Goal: Task Accomplishment & Management: Use online tool/utility

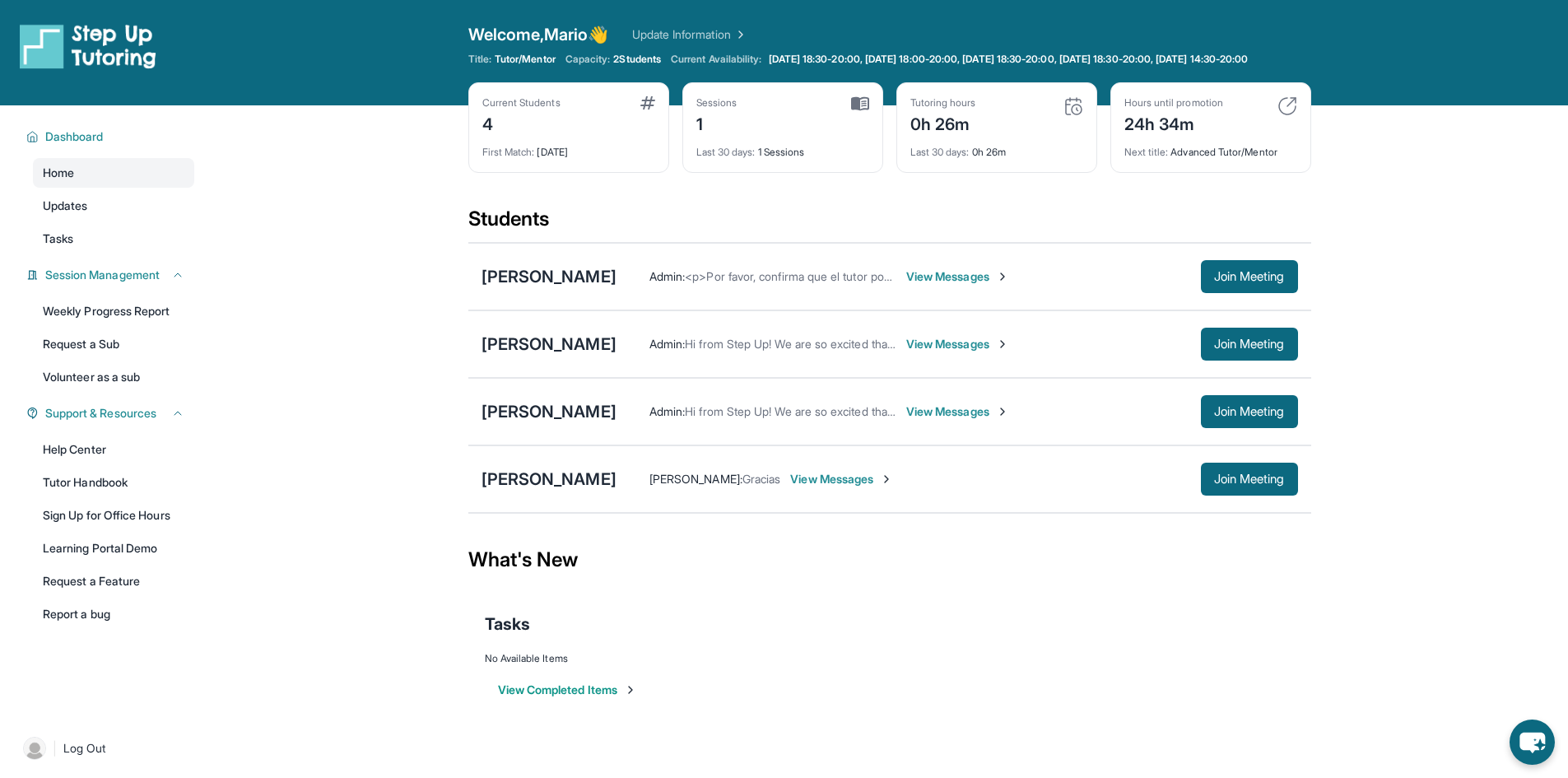
click at [555, 345] on div "Isaac Villegas Admin : Hi from Step Up! We are so excited that you are matched …" at bounding box center [890, 344] width 843 height 67
click at [114, 564] on link "Learning Portal Demo" at bounding box center [113, 549] width 162 height 30
click at [546, 355] on div "[PERSON_NAME]" at bounding box center [549, 343] width 135 height 23
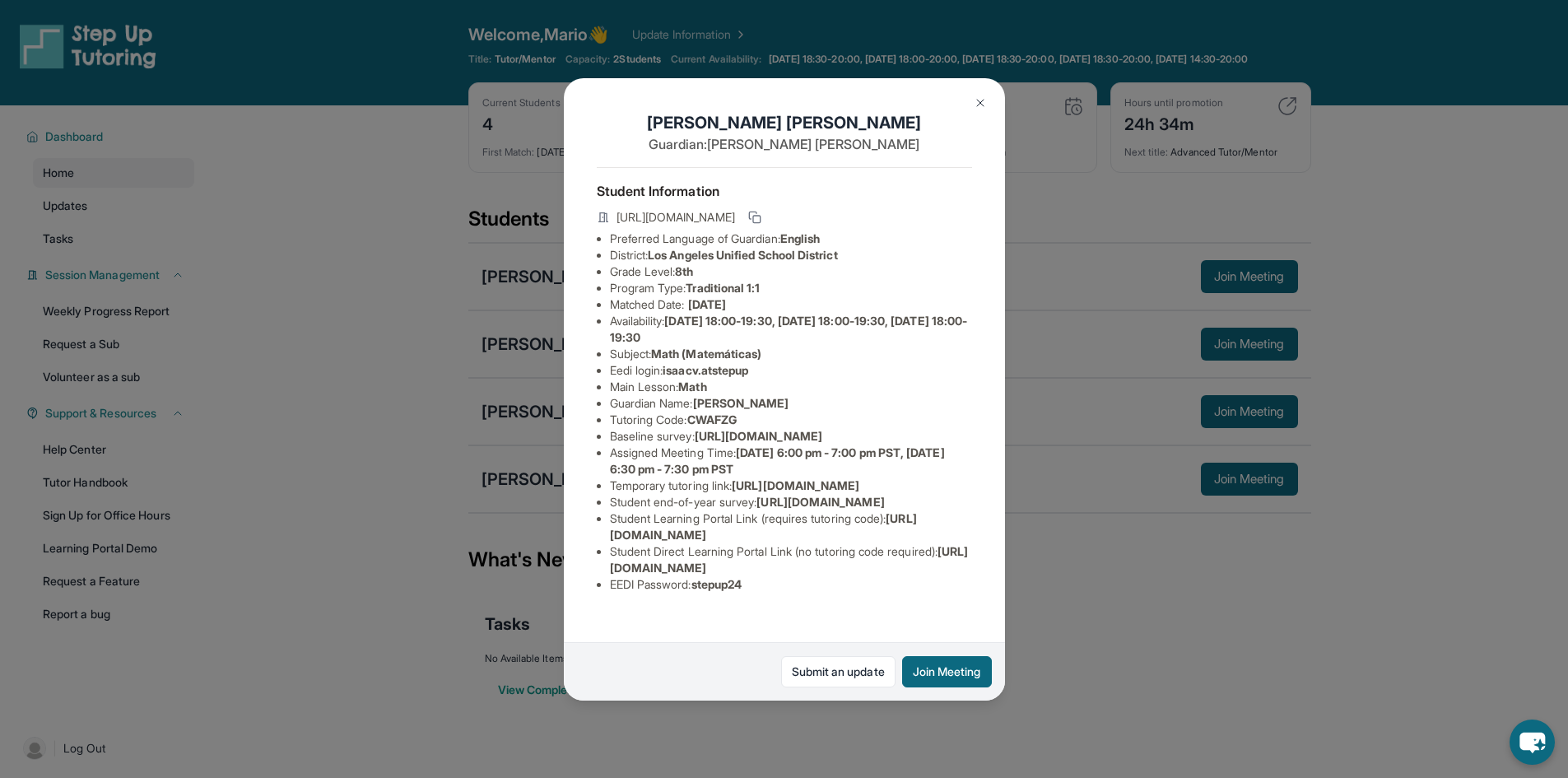
scroll to position [145, 0]
click at [1198, 479] on div "[PERSON_NAME] Guardian: [PERSON_NAME] Student Information [URL][DOMAIN_NAME] Pr…" at bounding box center [784, 389] width 1568 height 778
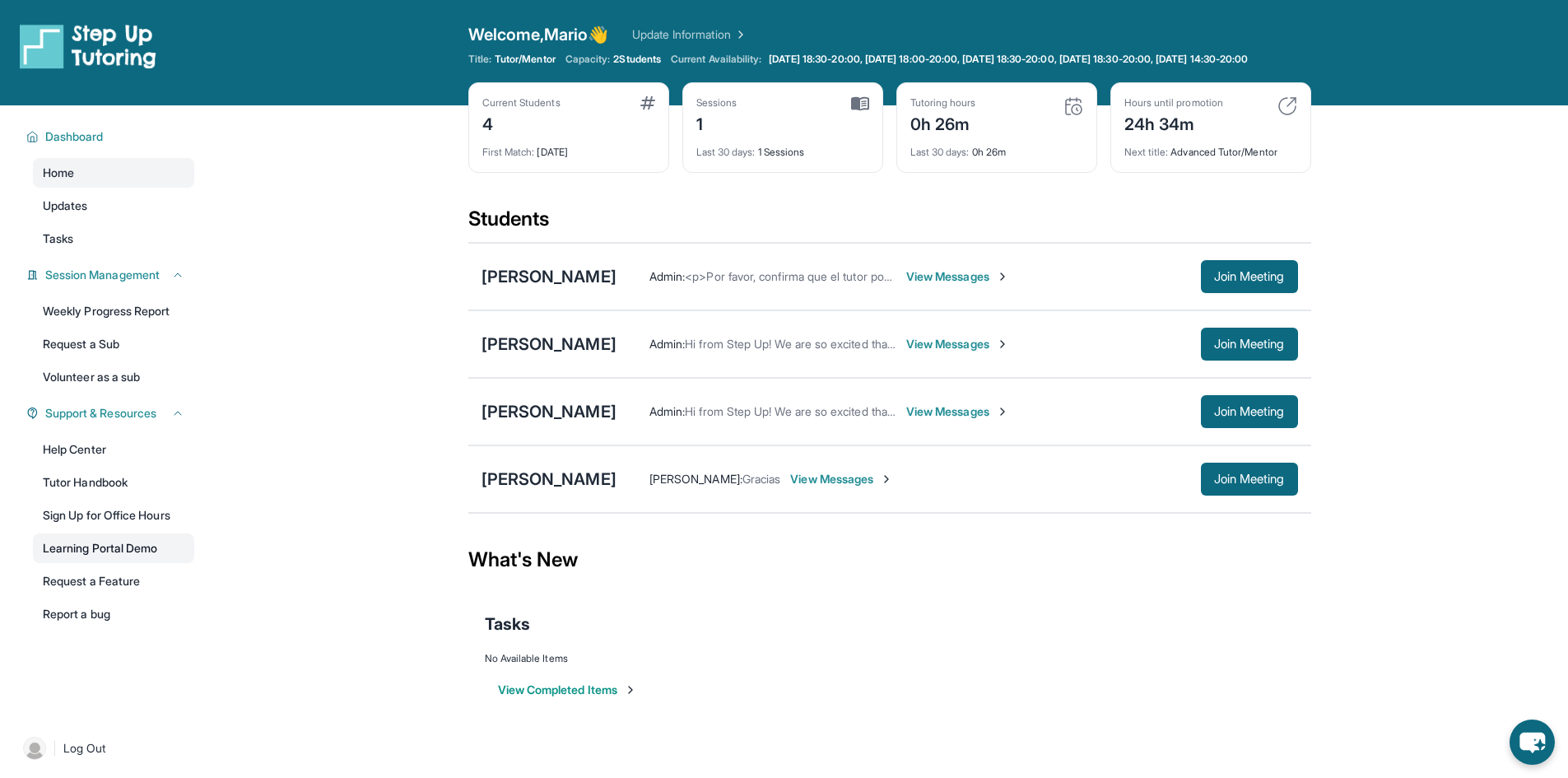
click at [170, 552] on link "Learning Portal Demo" at bounding box center [113, 549] width 162 height 30
click at [564, 346] on div "[PERSON_NAME]" at bounding box center [549, 343] width 135 height 23
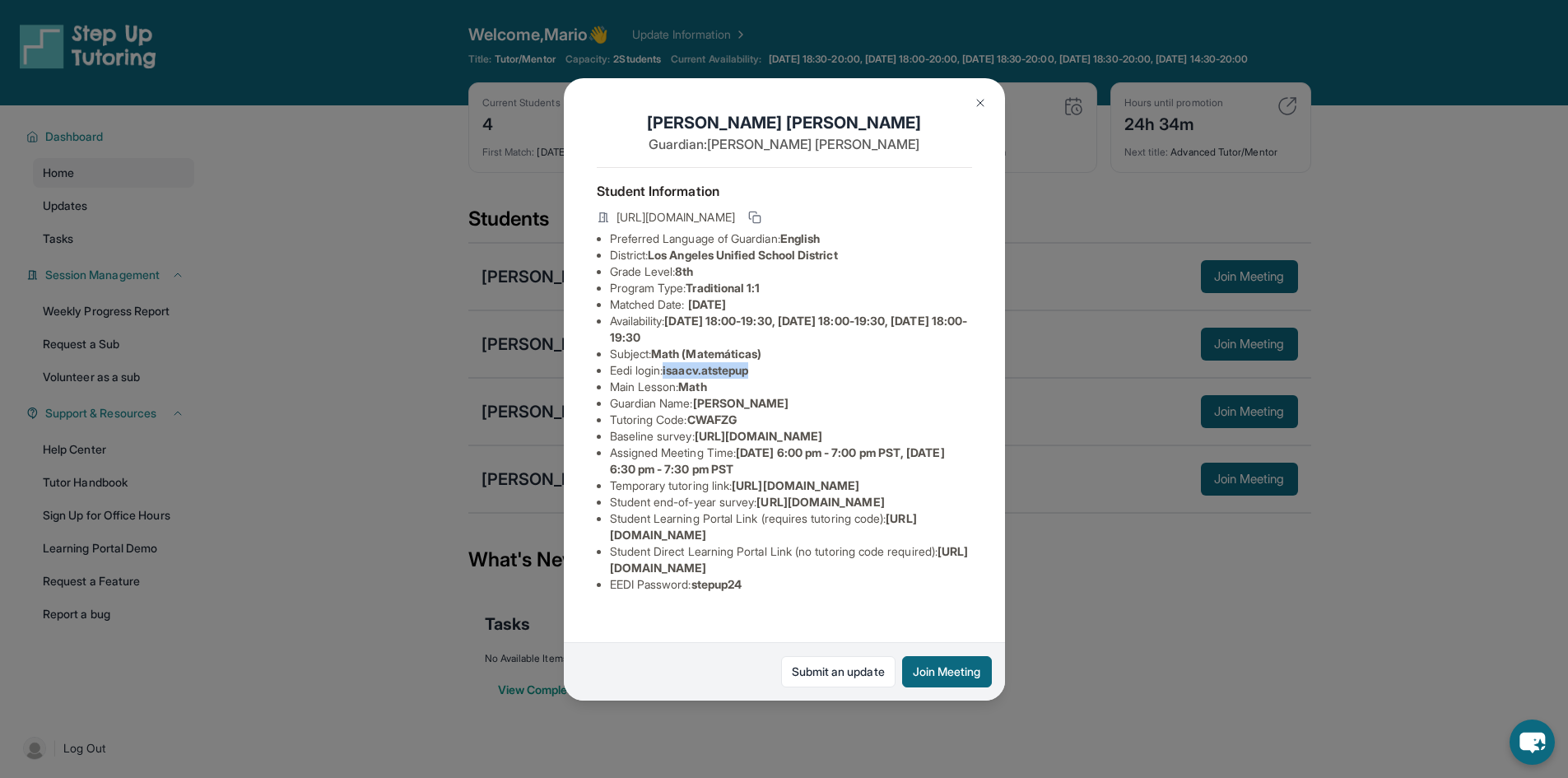
drag, startPoint x: 668, startPoint y: 379, endPoint x: 792, endPoint y: 386, distance: 124.2
click at [792, 379] on li "Eedi login : isaacv.atstepup" at bounding box center [790, 370] width 362 height 17
copy span "isaacv.atstepup"
drag, startPoint x: 701, startPoint y: 603, endPoint x: 762, endPoint y: 598, distance: 61.2
click at [762, 593] on li "EEDI Password : stepup24" at bounding box center [790, 584] width 362 height 17
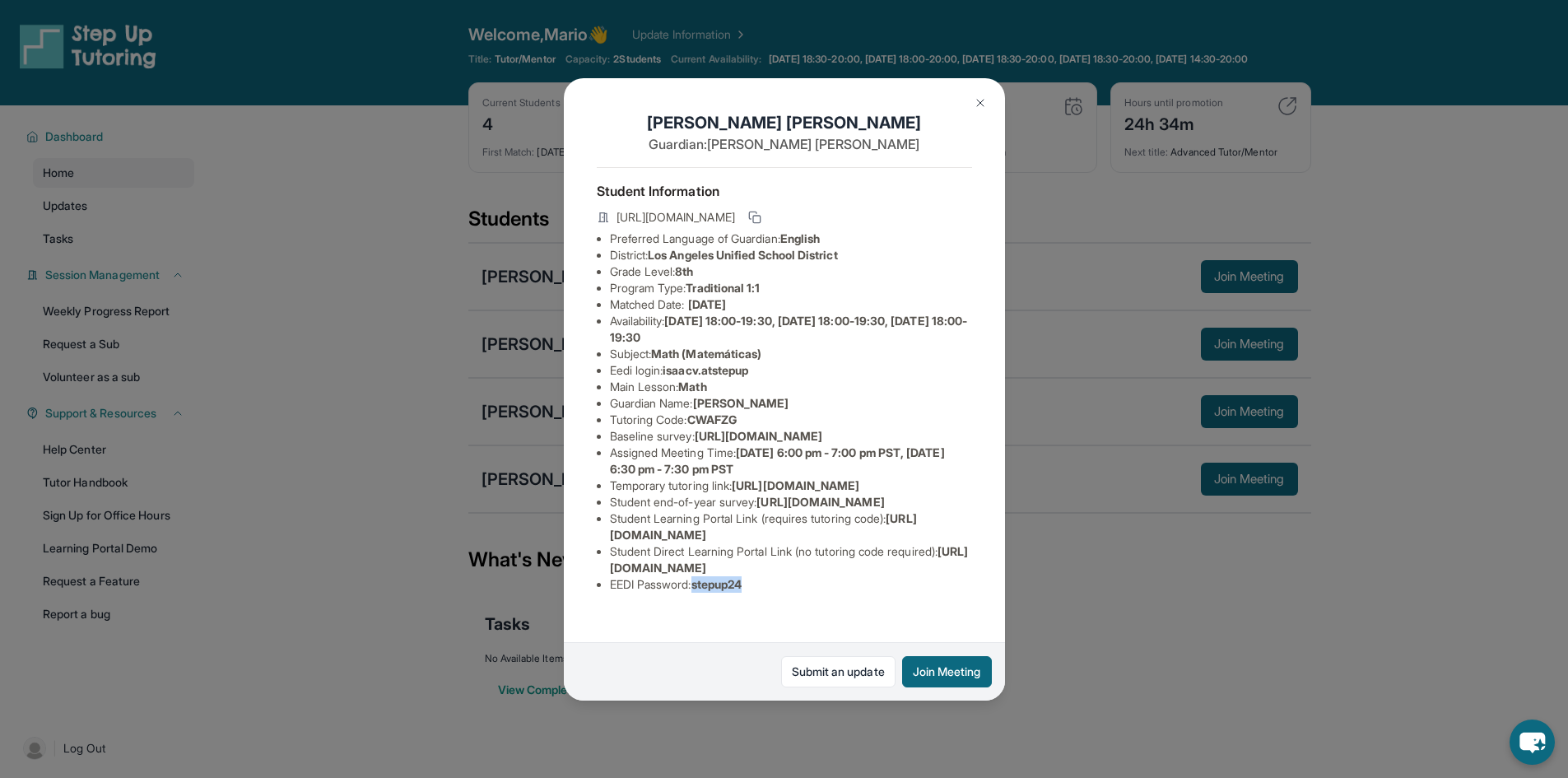
copy span "stepup24"
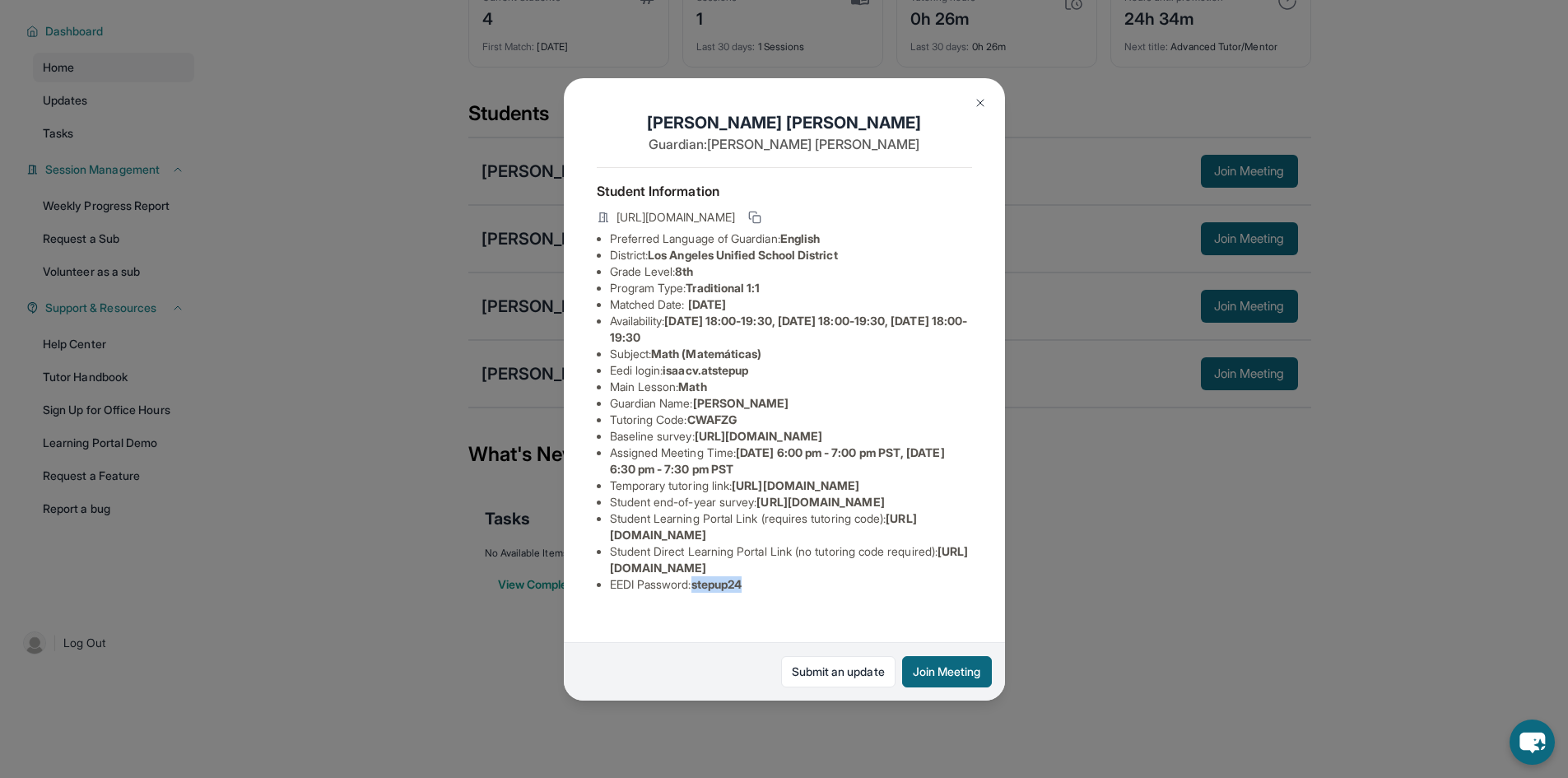
scroll to position [0, 0]
click at [603, 352] on ul "Preferred Language of Guardian: English District: Los Angeles Unified School Di…" at bounding box center [784, 411] width 376 height 362
drag, startPoint x: 424, startPoint y: 311, endPoint x: 438, endPoint y: 308, distance: 14.3
click at [438, 308] on div "[PERSON_NAME] Guardian: [PERSON_NAME] Student Information [URL][DOMAIN_NAME] Pr…" at bounding box center [784, 389] width 1568 height 778
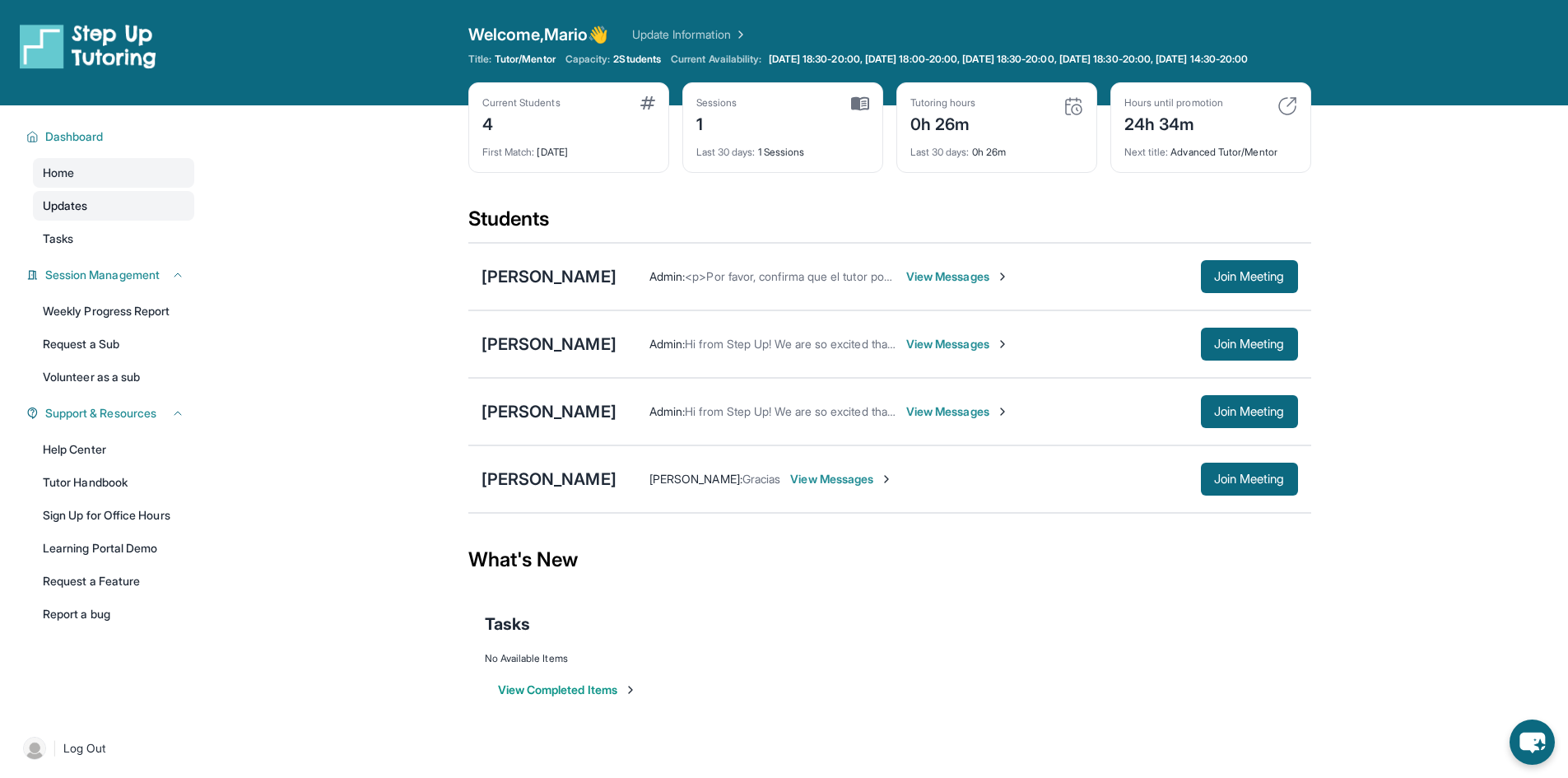
click at [156, 220] on link "Updates" at bounding box center [113, 206] width 162 height 30
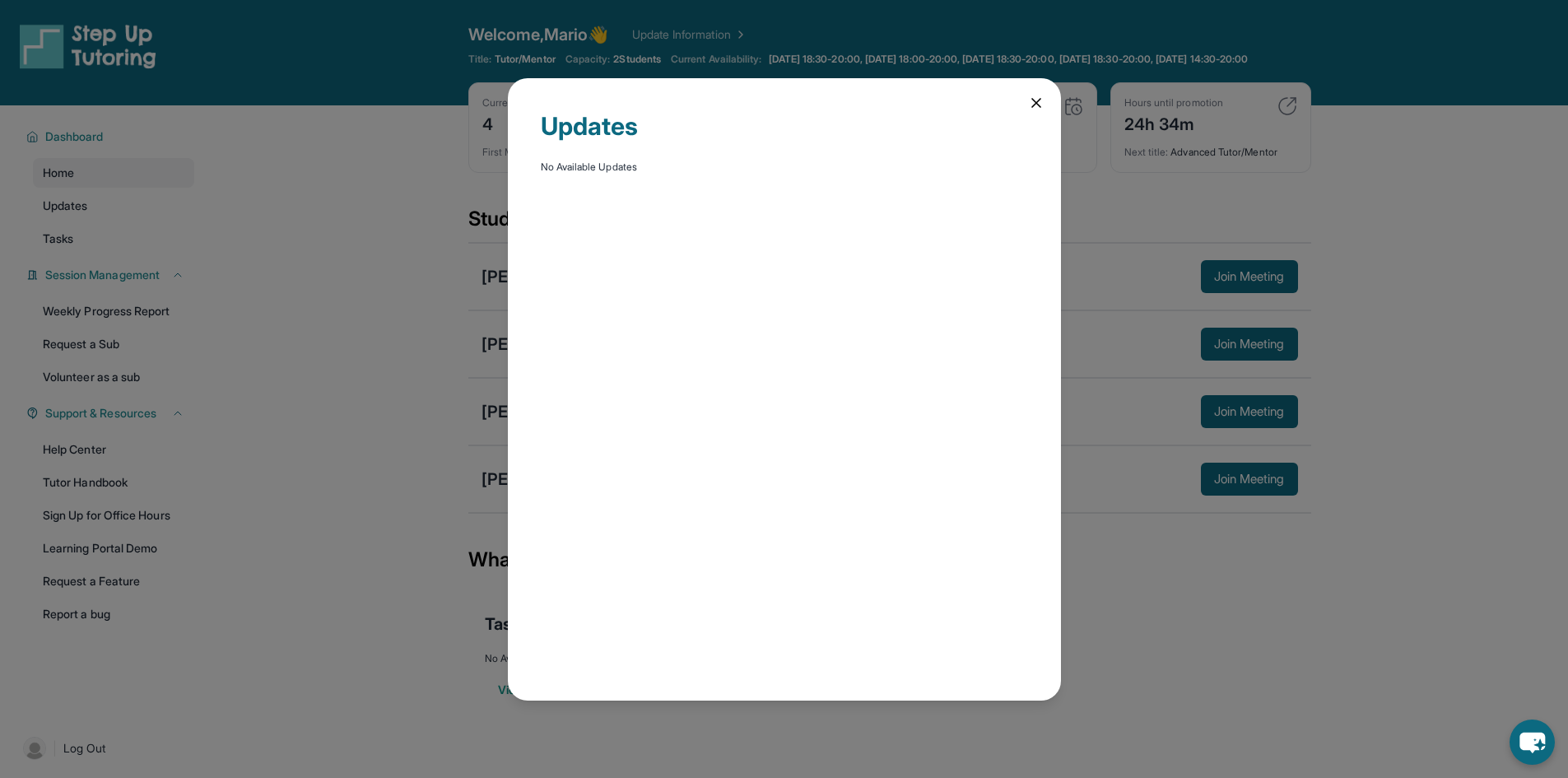
click at [1030, 105] on icon at bounding box center [1036, 102] width 17 height 17
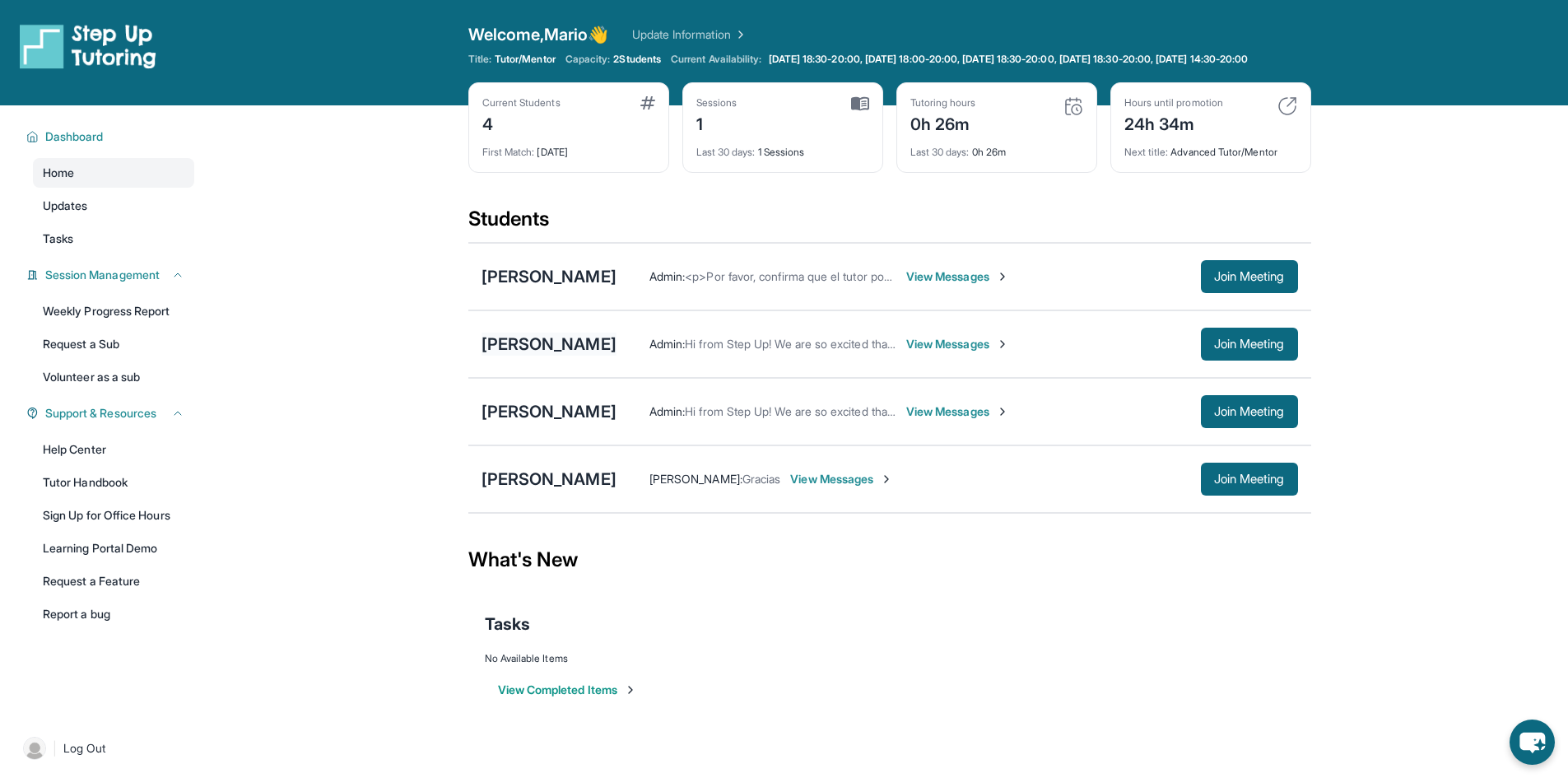
drag, startPoint x: 550, startPoint y: 346, endPoint x: 552, endPoint y: 357, distance: 11.2
click at [552, 356] on div "[PERSON_NAME]" at bounding box center [549, 343] width 135 height 23
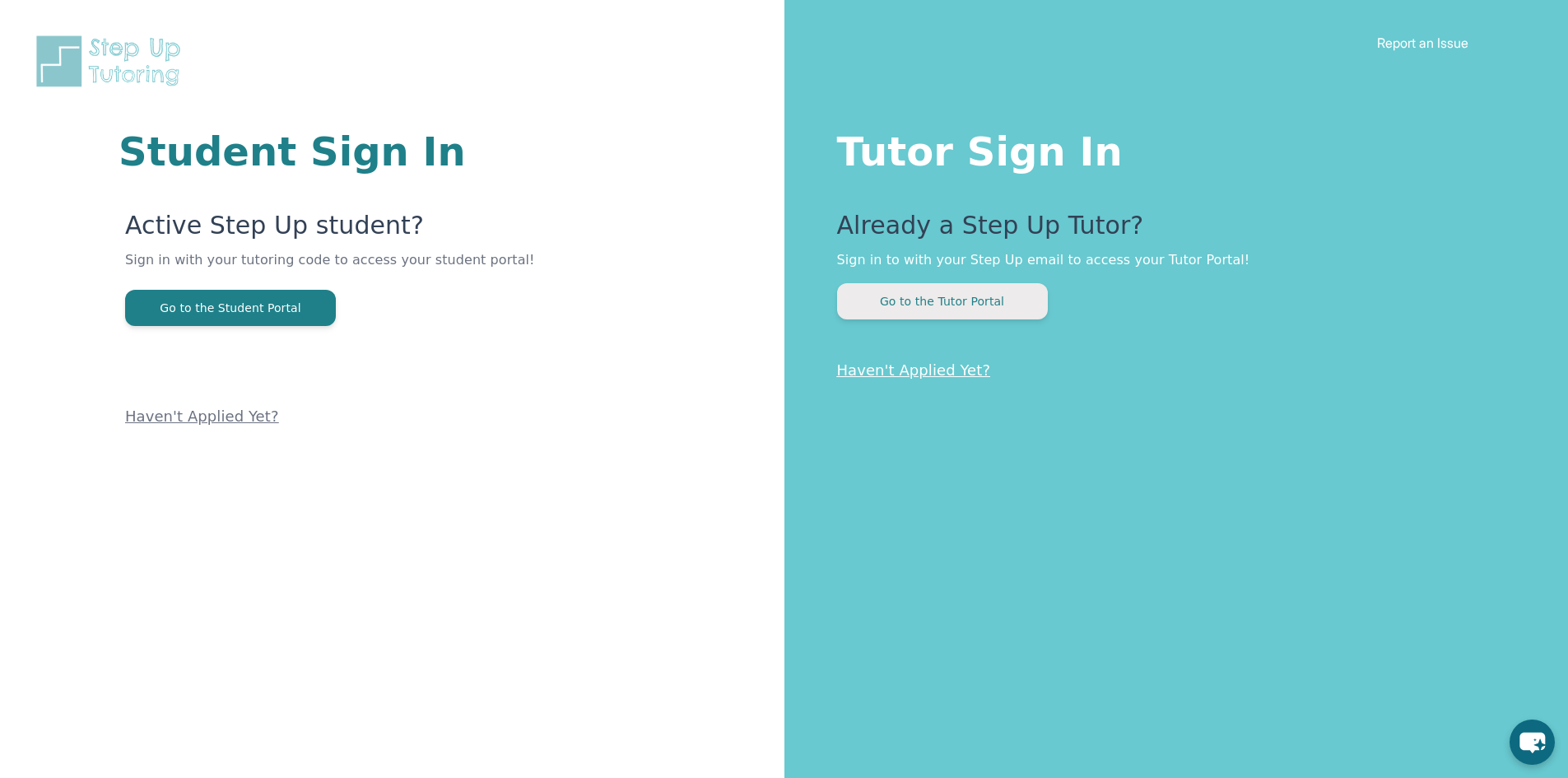
click at [972, 309] on button "Go to the Tutor Portal" at bounding box center [942, 302] width 211 height 37
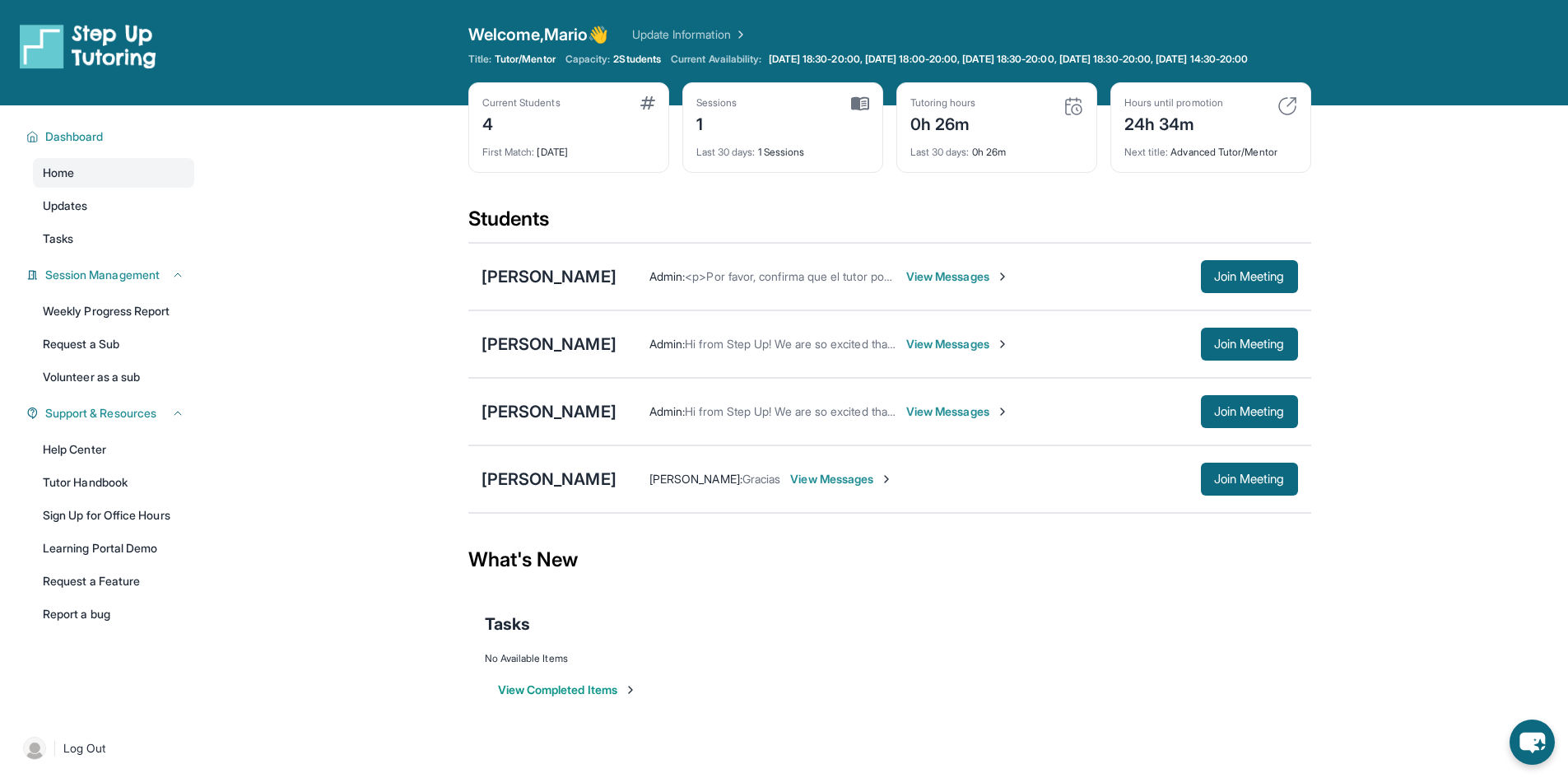
click at [555, 342] on div "Isaac Villegas Admin : Hi from Step Up! We are so excited that you are matched …" at bounding box center [890, 344] width 843 height 67
click at [557, 345] on div "Isaac Villegas Admin : Hi from Step Up! We are so excited that you are matched …" at bounding box center [890, 344] width 843 height 67
click at [563, 349] on div "[PERSON_NAME]" at bounding box center [549, 343] width 135 height 23
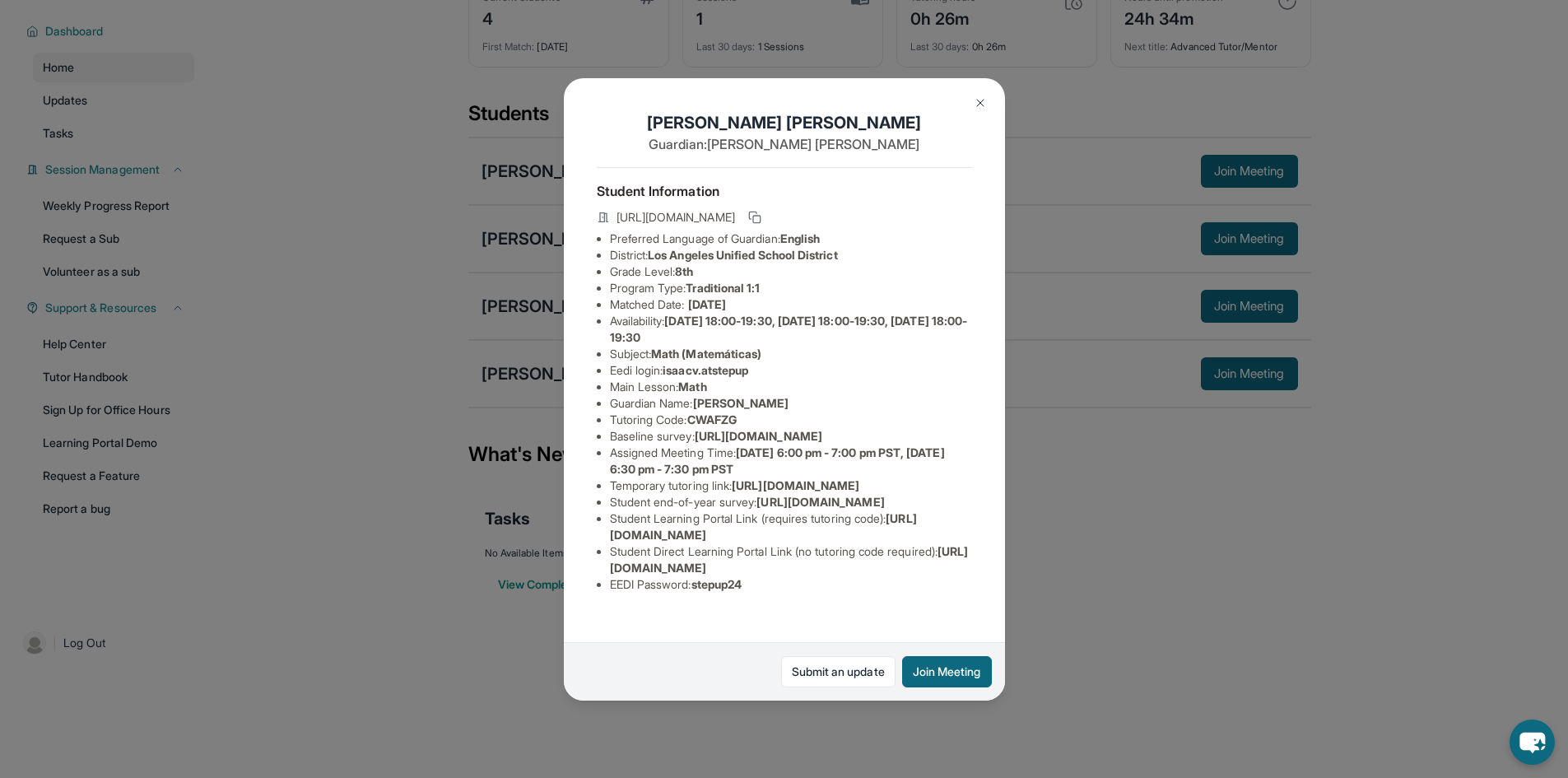
click at [1131, 507] on div "[PERSON_NAME] Guardian: [PERSON_NAME] Student Information [URL][DOMAIN_NAME] Pr…" at bounding box center [784, 389] width 1568 height 778
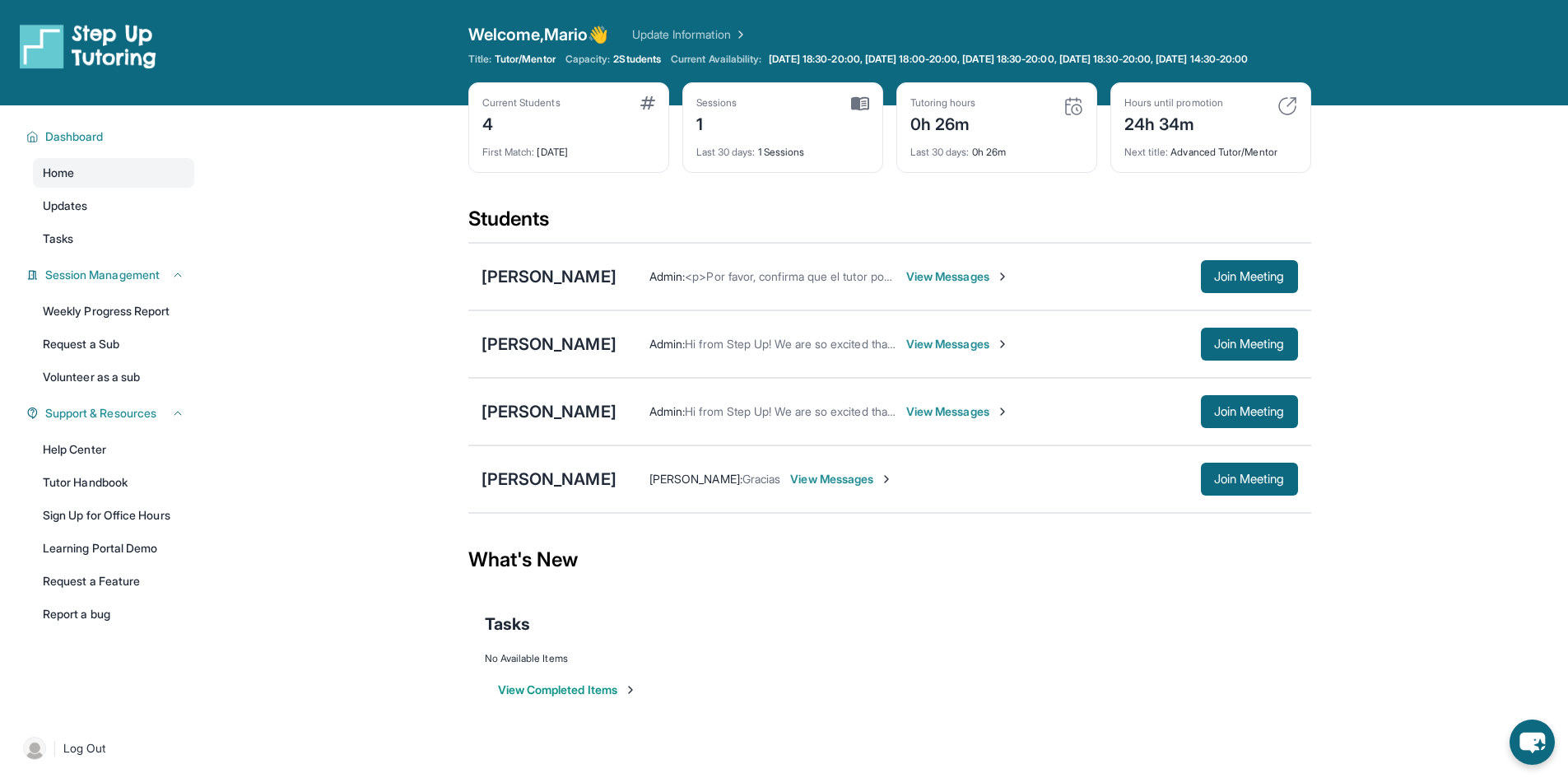
click at [930, 105] on div "Tutoring hours 0h 26m Last 30 days : 0h 26m" at bounding box center [997, 127] width 201 height 90
click at [739, 32] on link "Update Information" at bounding box center [690, 35] width 115 height 17
click at [175, 282] on icon at bounding box center [178, 275] width 13 height 13
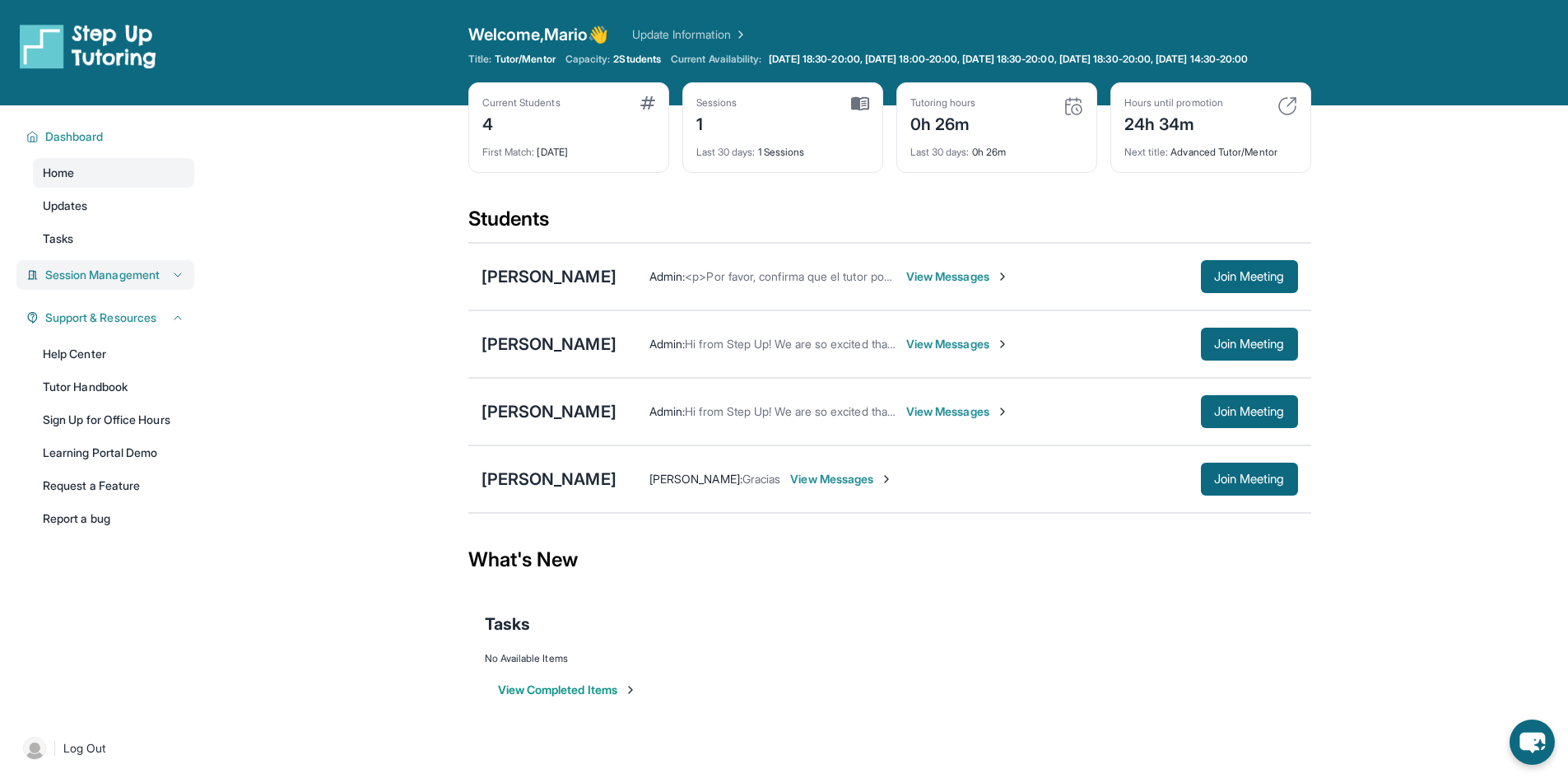
click at [175, 282] on icon at bounding box center [178, 275] width 13 height 13
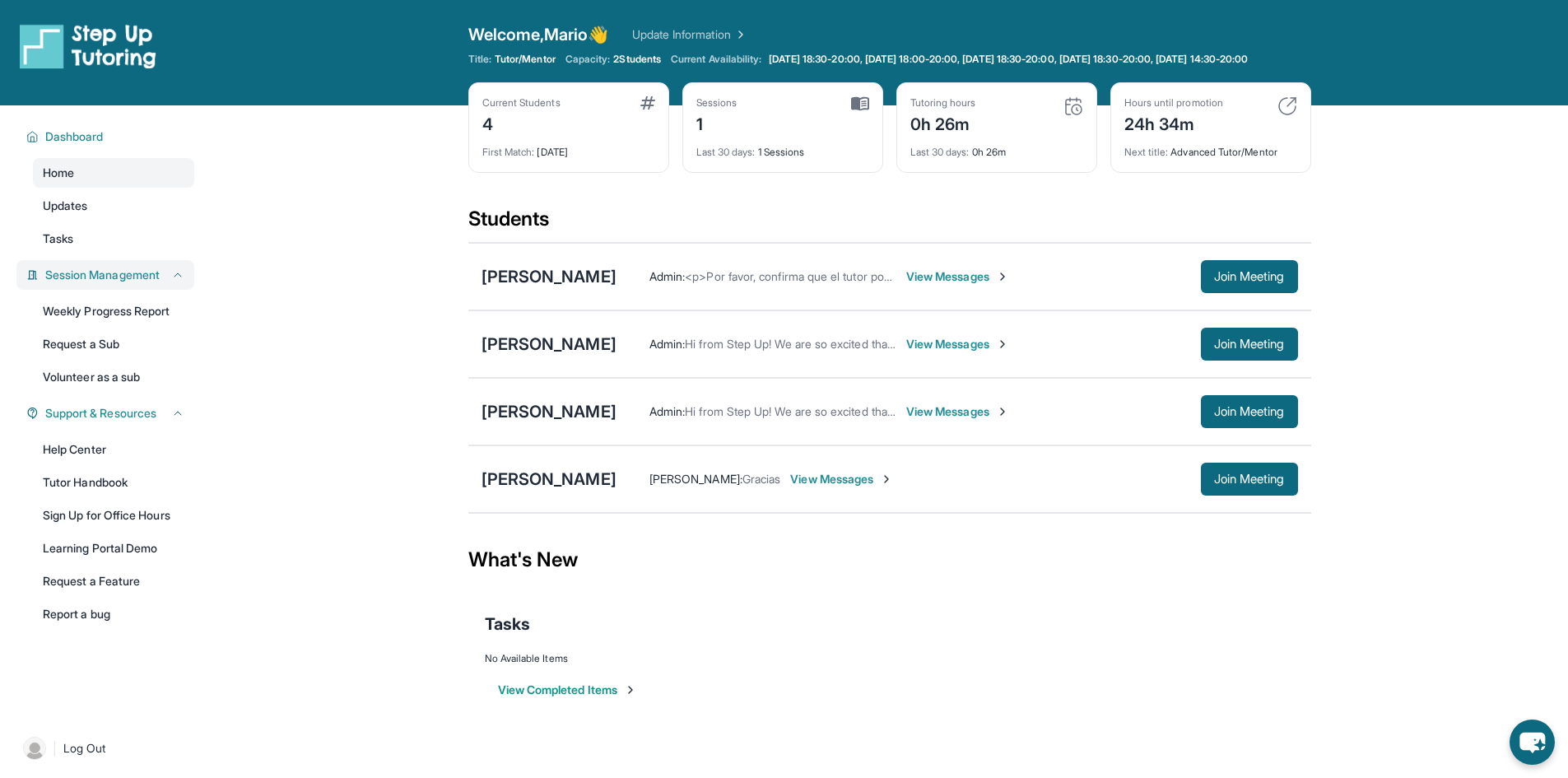
click at [39, 267] on button "Session Management" at bounding box center [111, 275] width 146 height 17
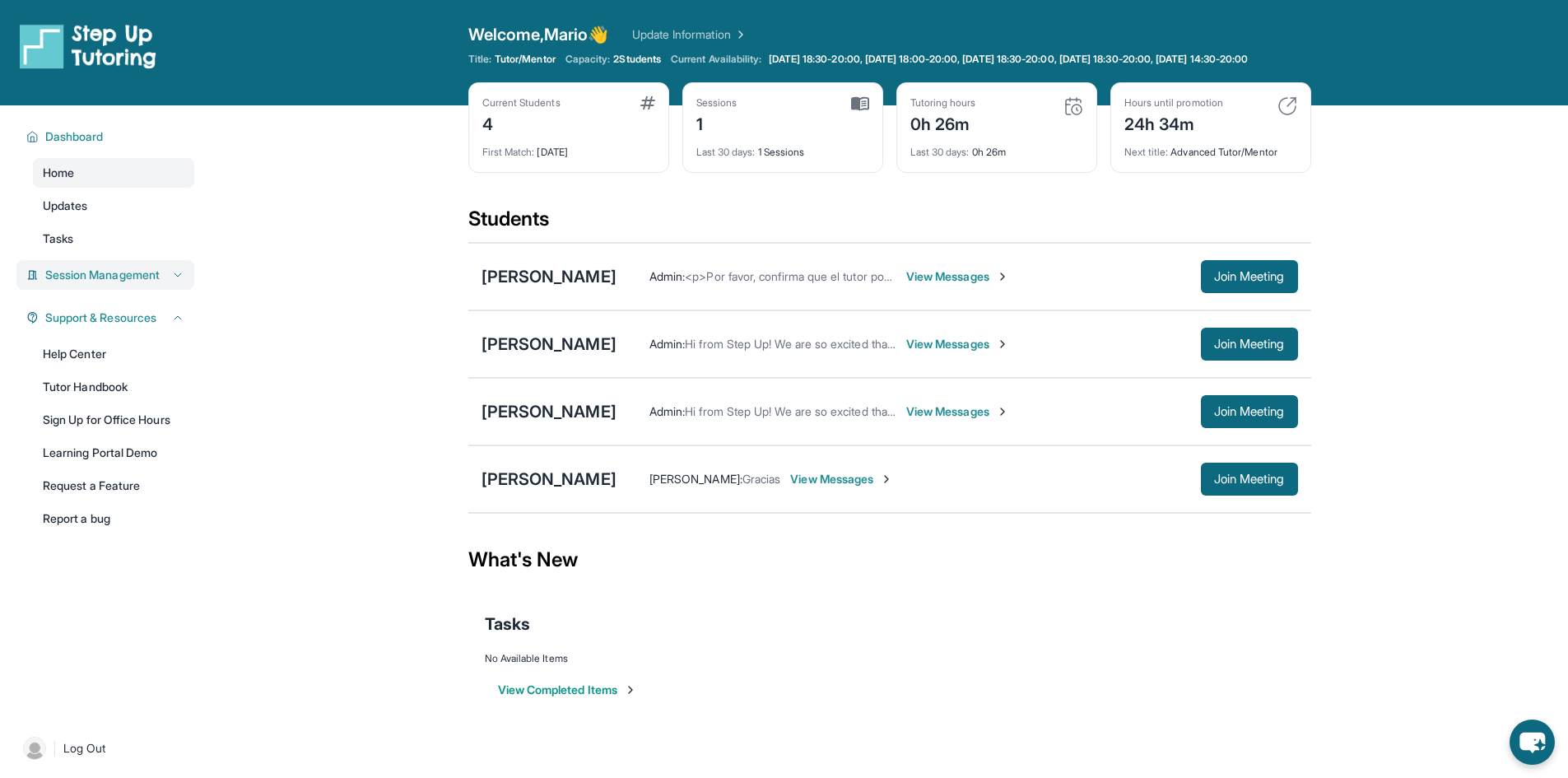
click at [39, 267] on button "Session Management" at bounding box center [111, 275] width 146 height 17
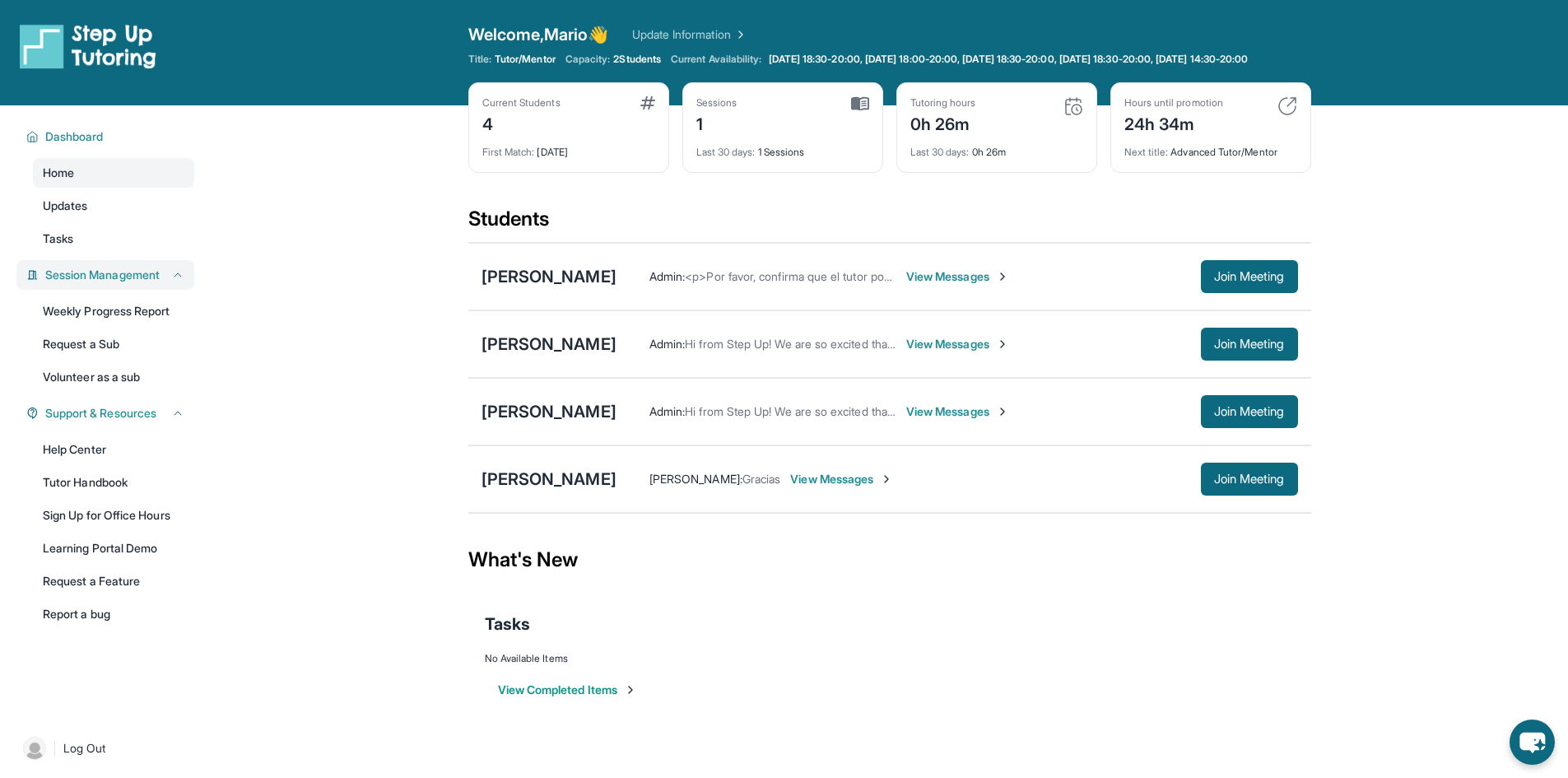
click at [39, 267] on button "Session Management" at bounding box center [111, 275] width 146 height 17
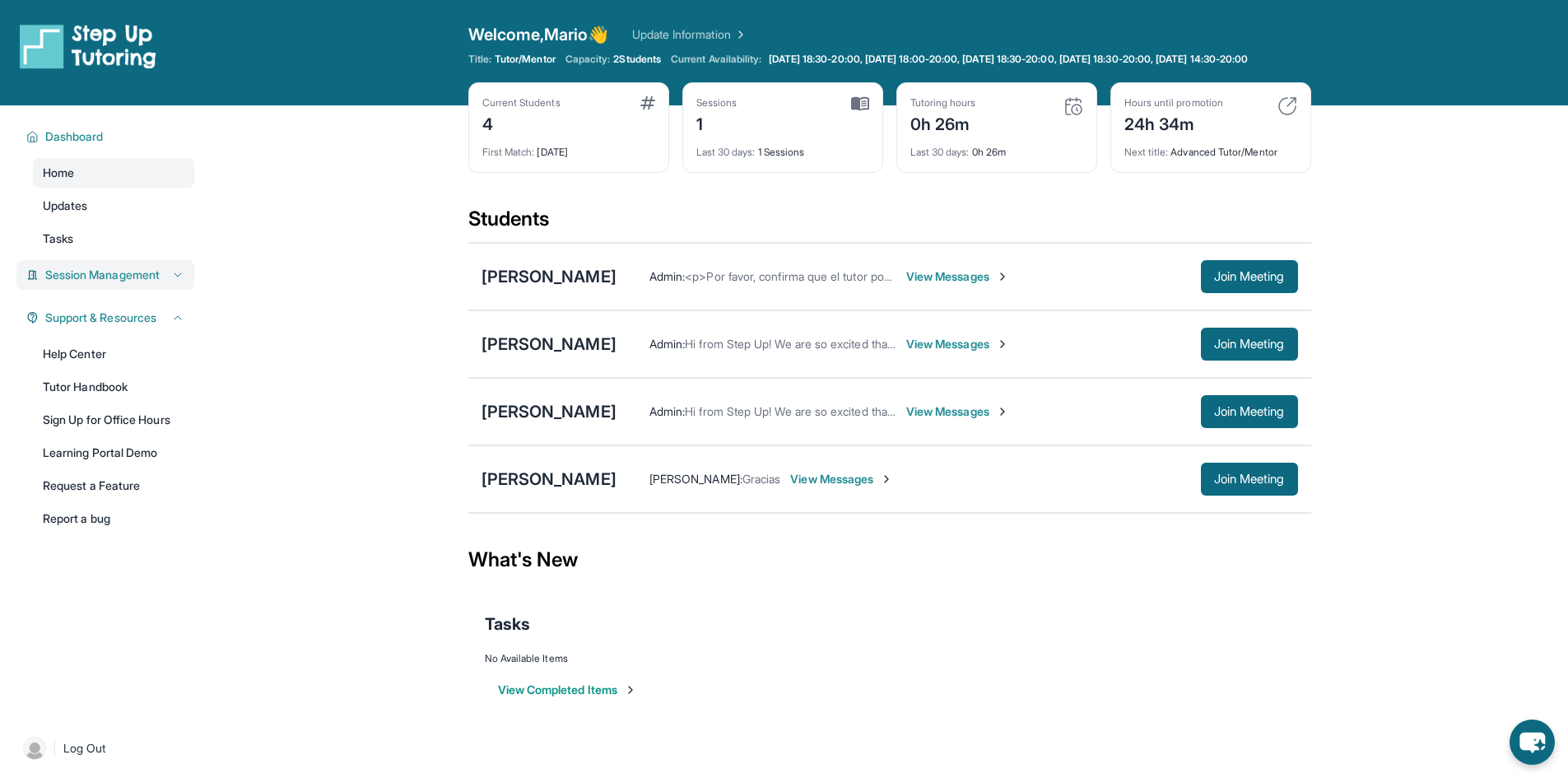
click at [39, 267] on button "Session Management" at bounding box center [111, 275] width 146 height 17
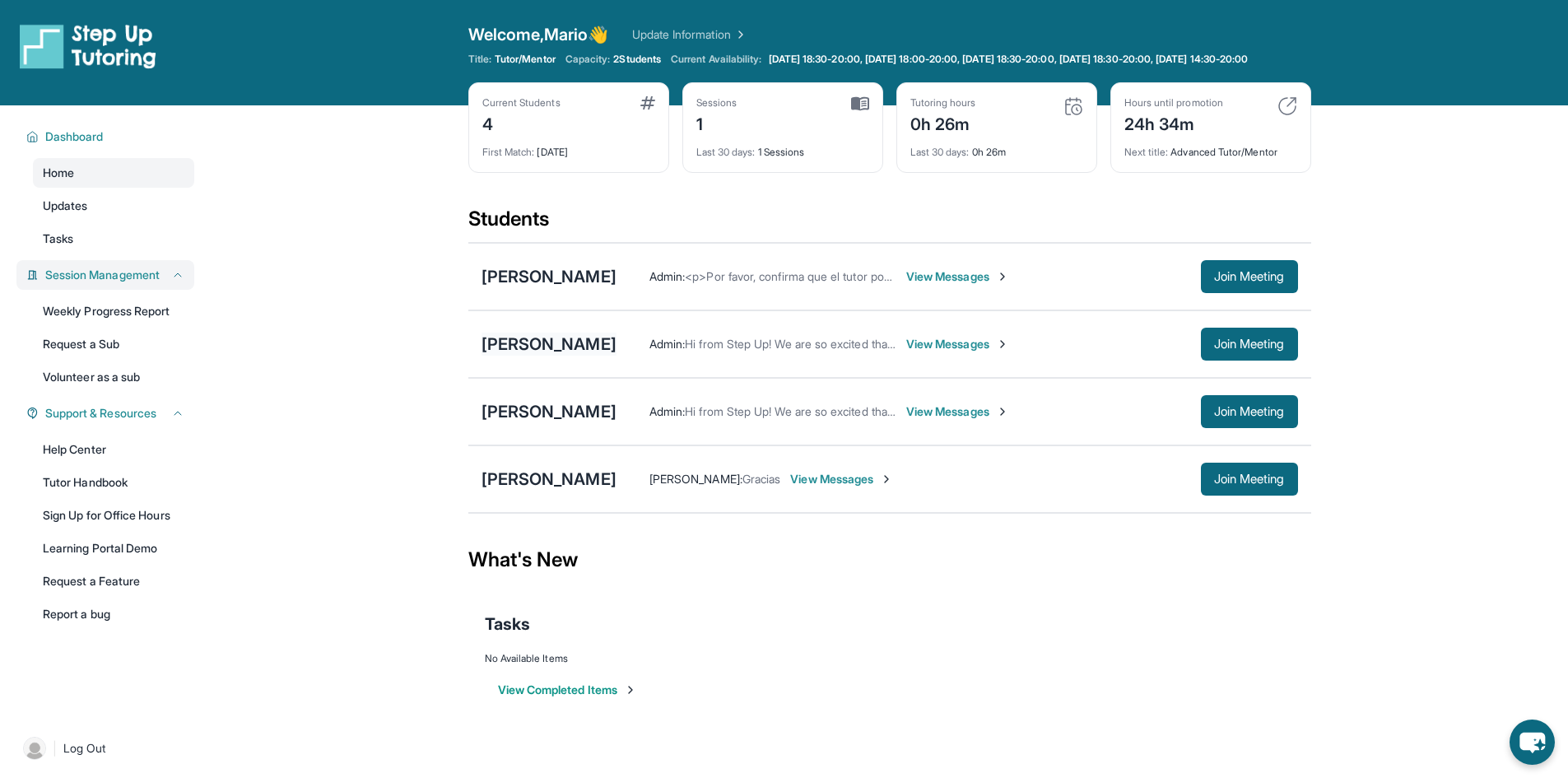
click at [539, 356] on div "[PERSON_NAME]" at bounding box center [549, 343] width 135 height 23
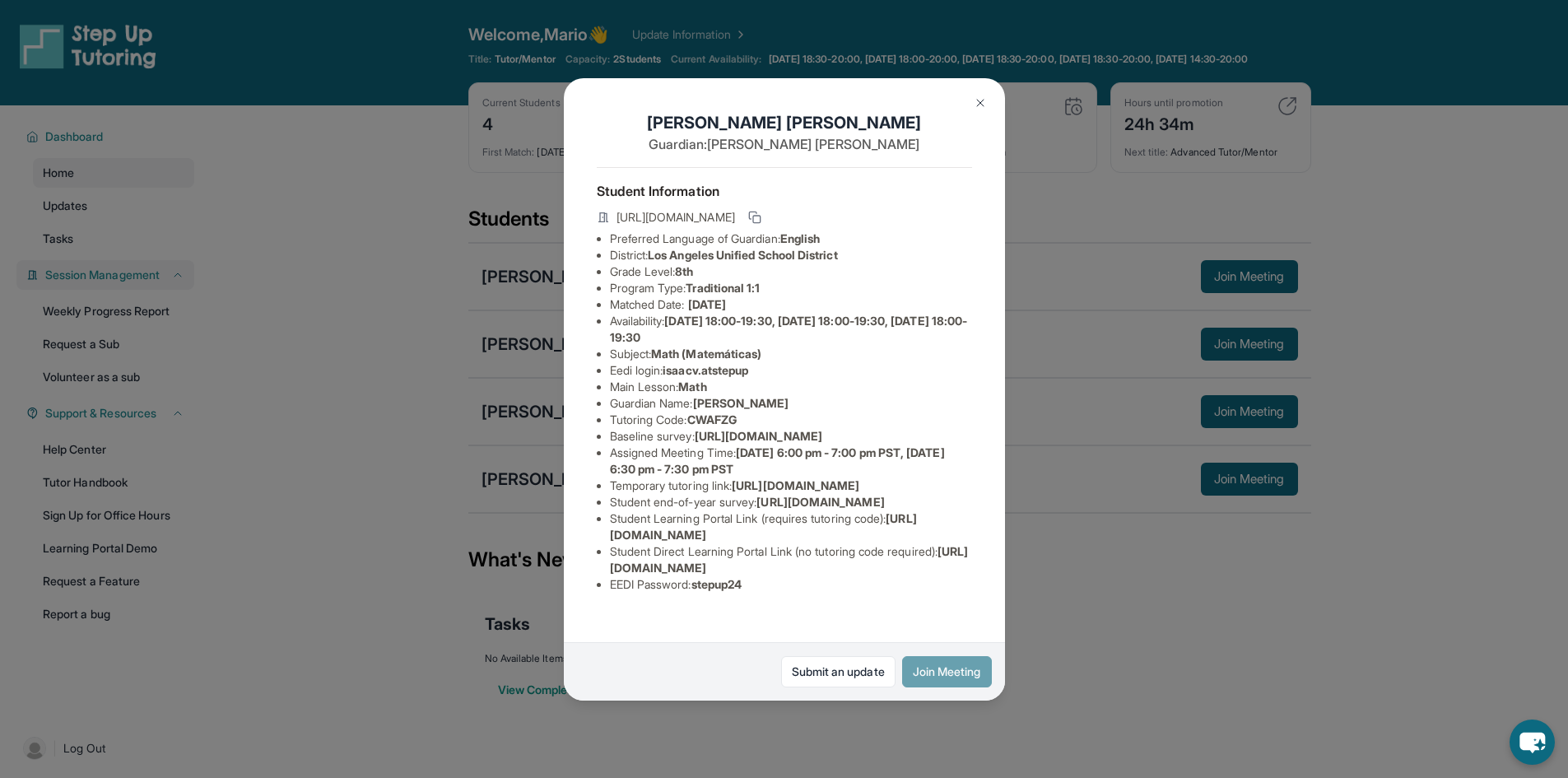
click at [957, 672] on button "Join Meeting" at bounding box center [947, 673] width 89 height 32
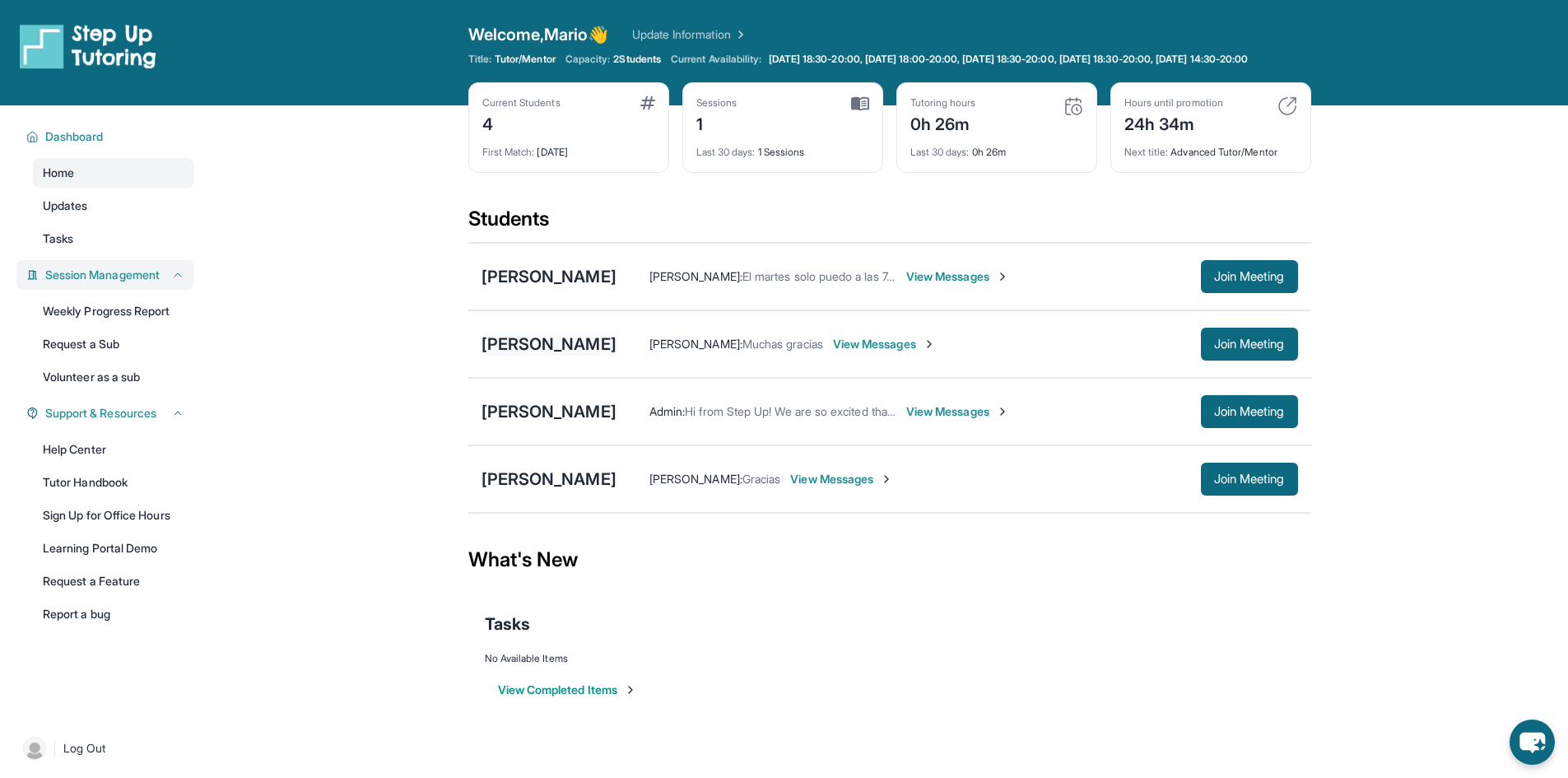
click at [554, 348] on div "[PERSON_NAME]" at bounding box center [549, 343] width 135 height 23
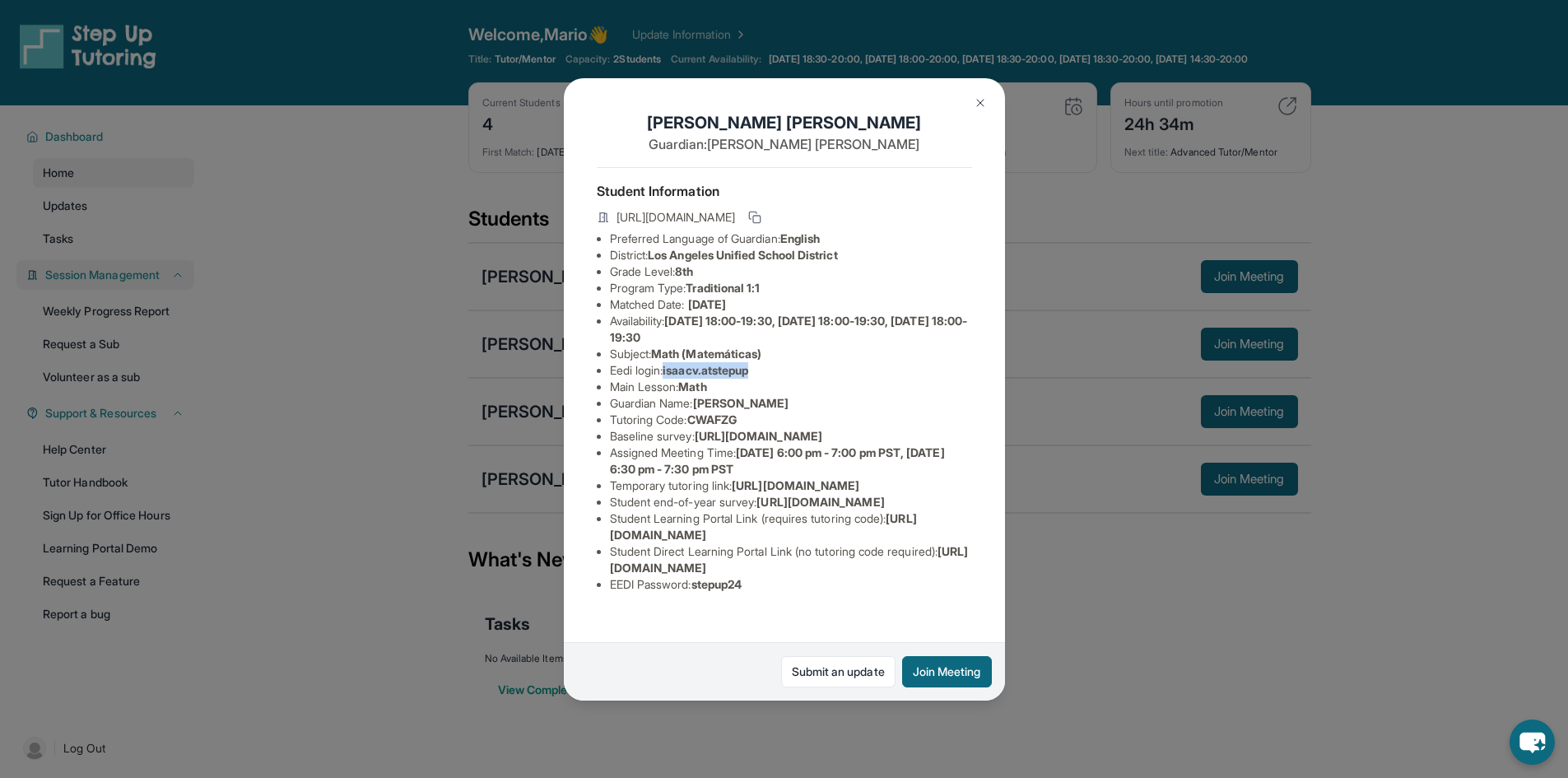
drag, startPoint x: 669, startPoint y: 384, endPoint x: 778, endPoint y: 385, distance: 109.0
click at [778, 379] on li "Eedi login : isaacv.atstepup" at bounding box center [790, 370] width 362 height 17
copy span "isaacv.atstepup"
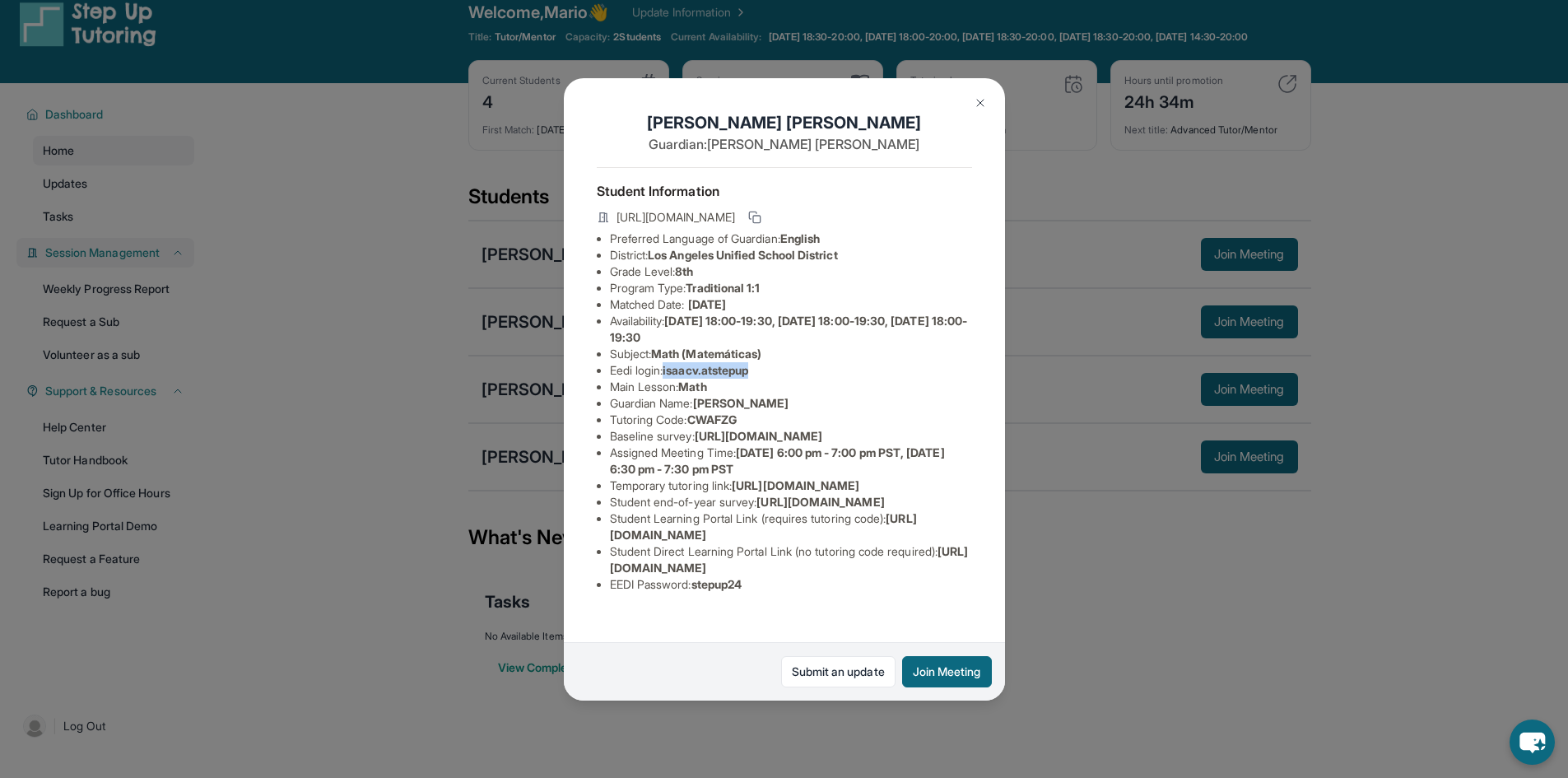
scroll to position [119, 0]
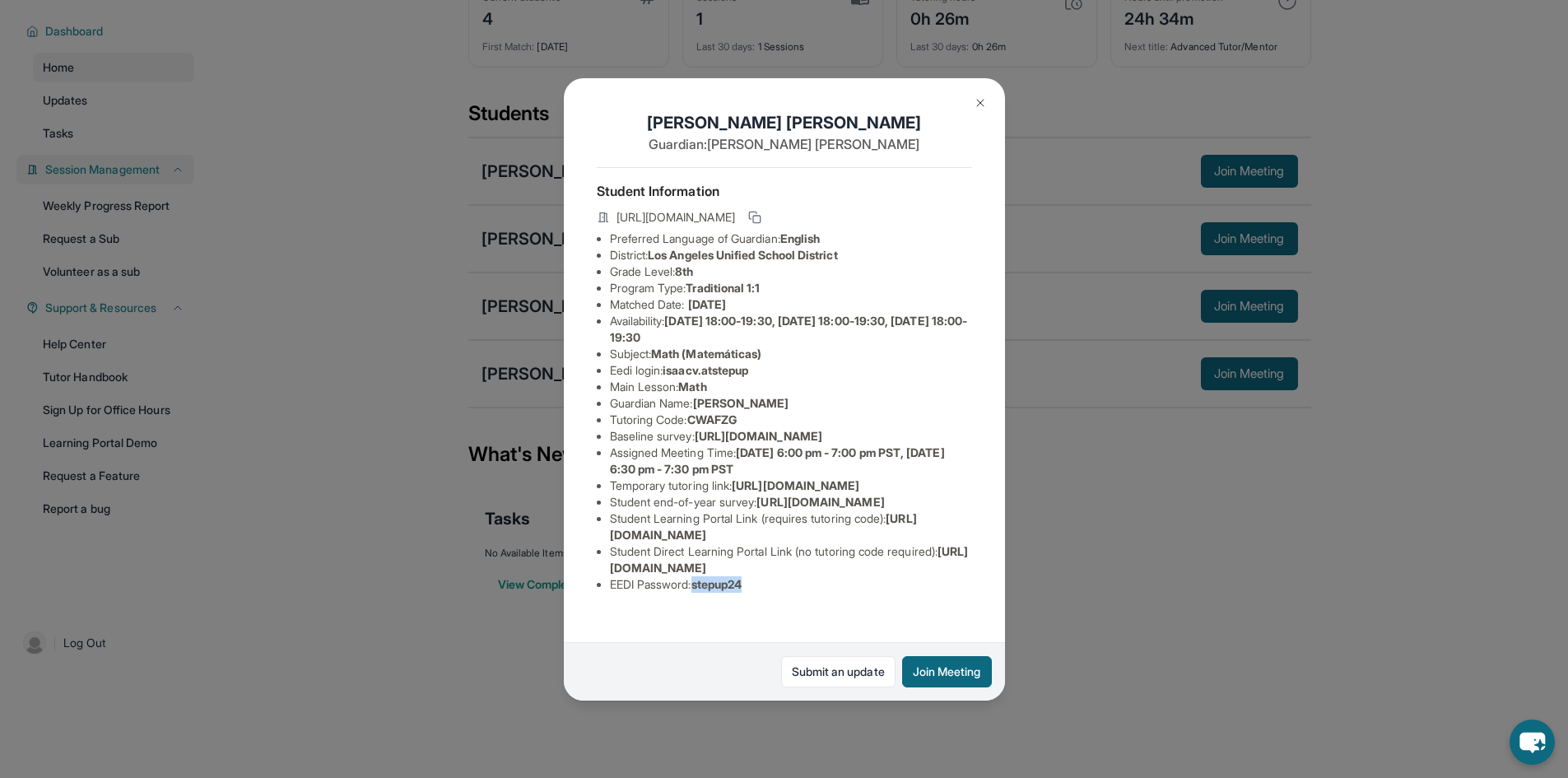
drag, startPoint x: 701, startPoint y: 607, endPoint x: 832, endPoint y: 596, distance: 131.5
click at [797, 593] on li "EEDI Password : stepup24" at bounding box center [790, 584] width 362 height 17
copy span "stepup24"
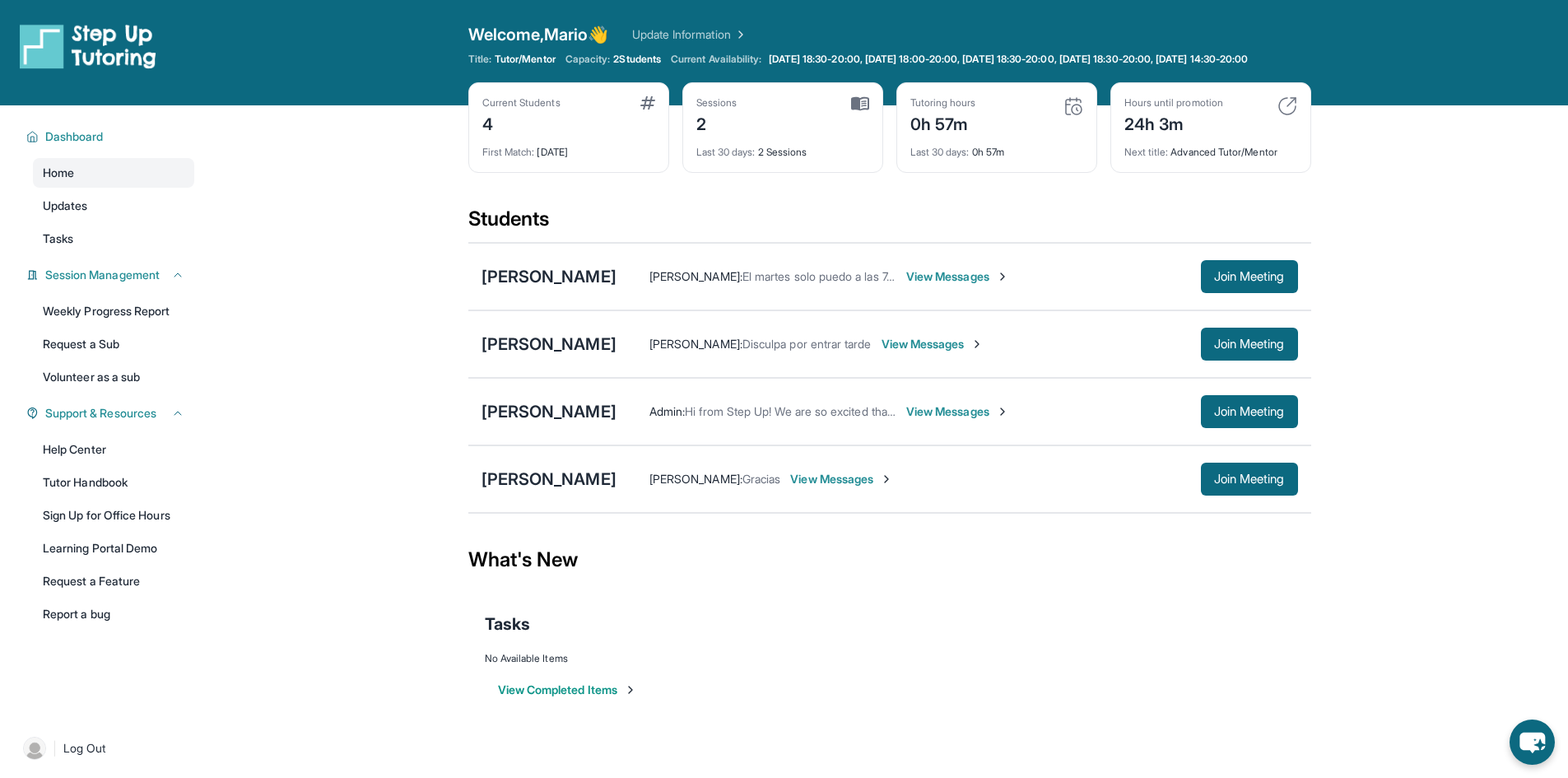
click at [1074, 116] on img at bounding box center [1074, 106] width 20 height 20
drag, startPoint x: 1014, startPoint y: 143, endPoint x: 969, endPoint y: 148, distance: 45.3
click at [994, 136] on div "Tutoring hours 0h 57m" at bounding box center [997, 116] width 173 height 40
drag, startPoint x: 919, startPoint y: 117, endPoint x: 945, endPoint y: 138, distance: 33.4
click at [926, 109] on div "Tutoring hours" at bounding box center [943, 102] width 65 height 13
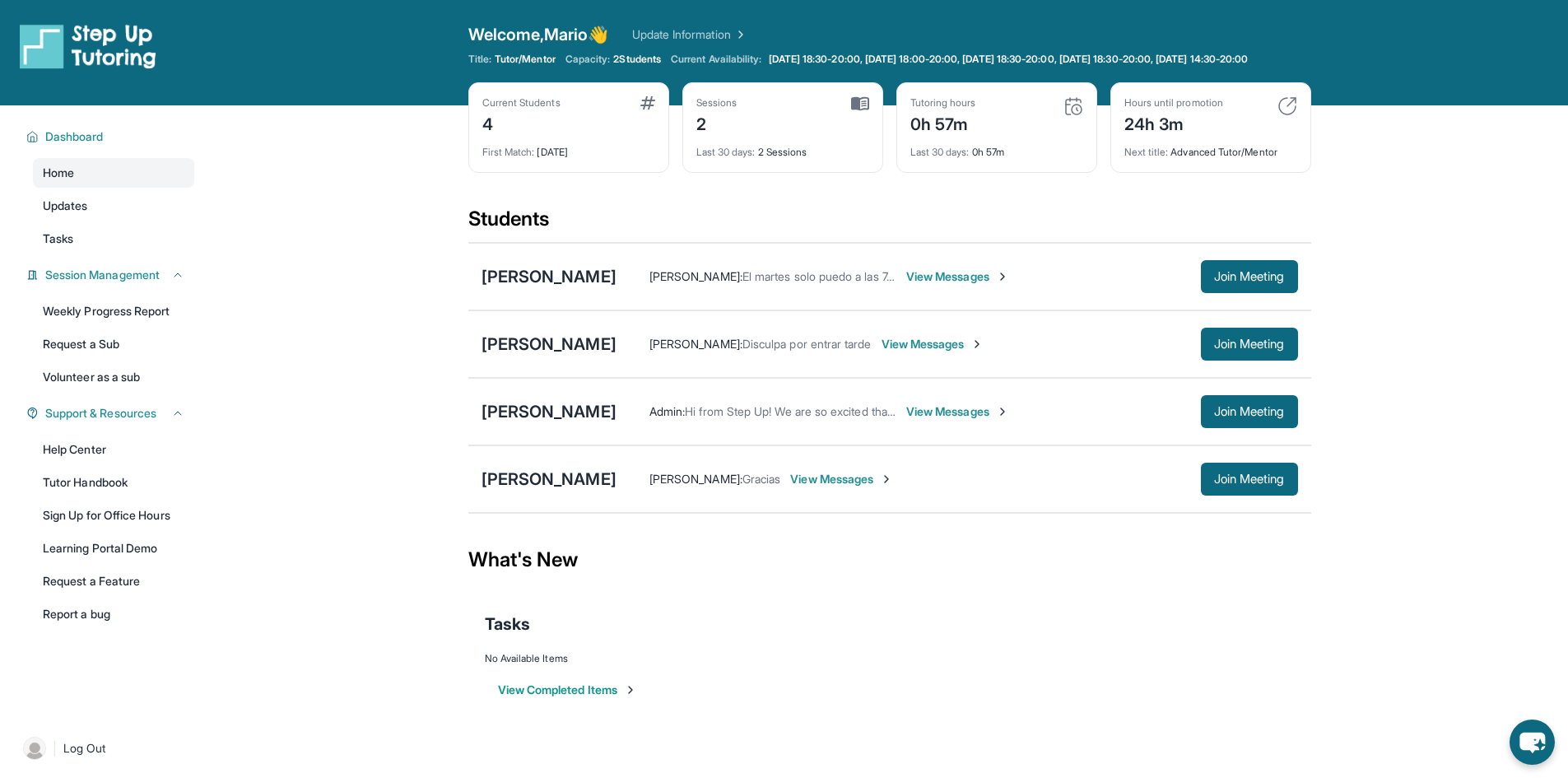
click at [955, 136] on div "0h 57m" at bounding box center [943, 122] width 65 height 27
click at [555, 484] on div "[PERSON_NAME]" at bounding box center [549, 479] width 135 height 23
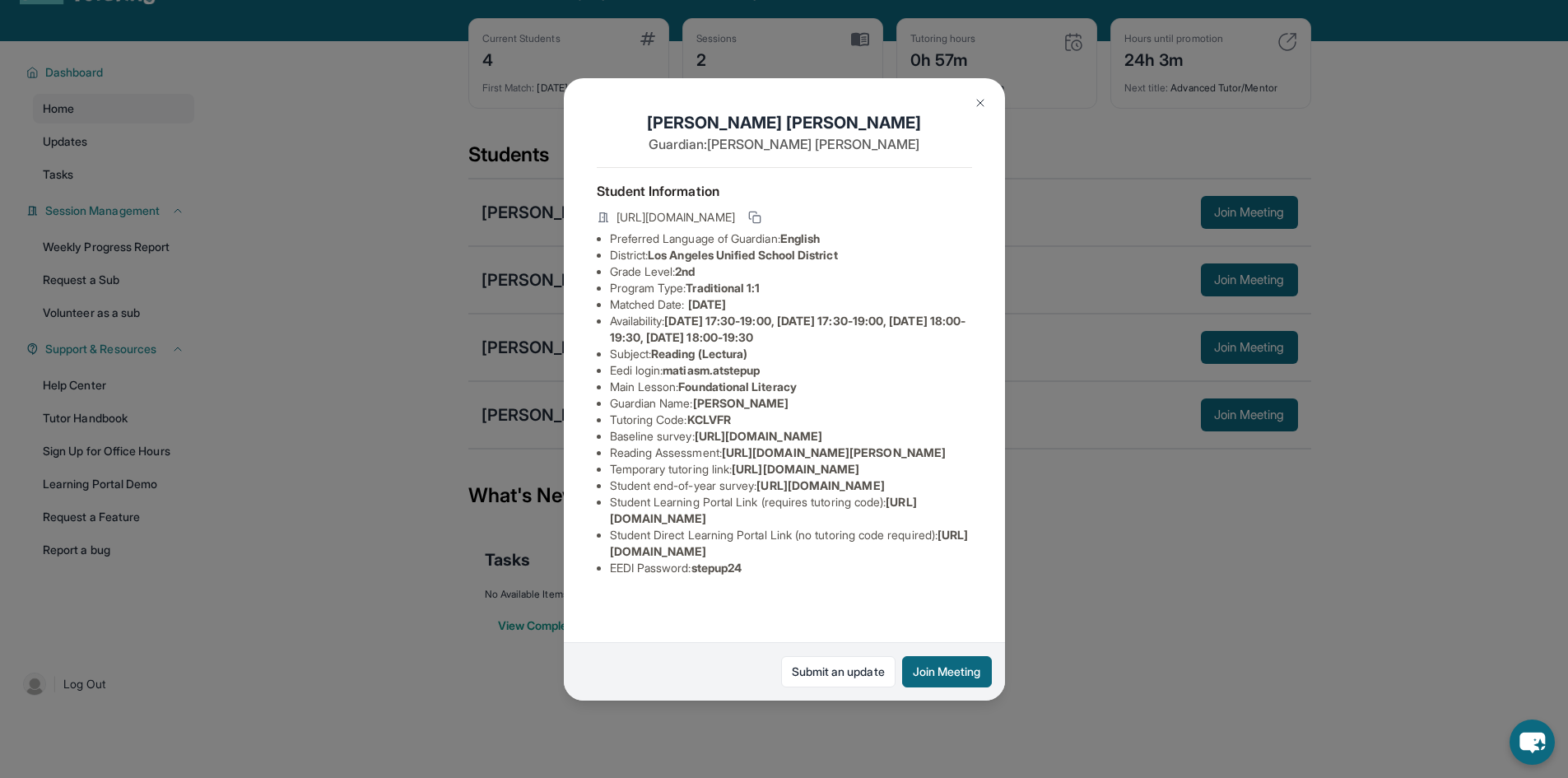
scroll to position [119, 0]
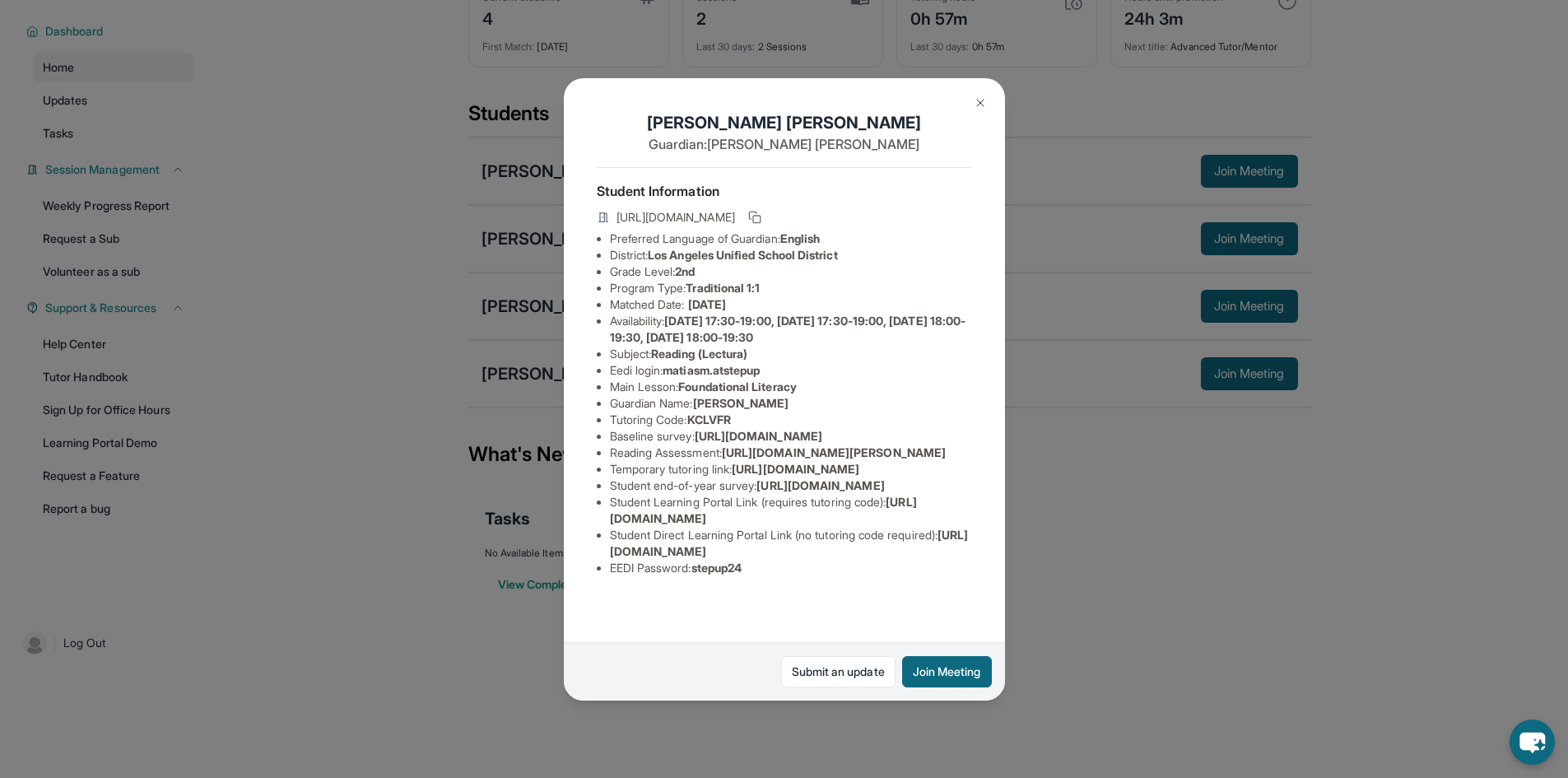
click at [978, 97] on img at bounding box center [980, 102] width 13 height 13
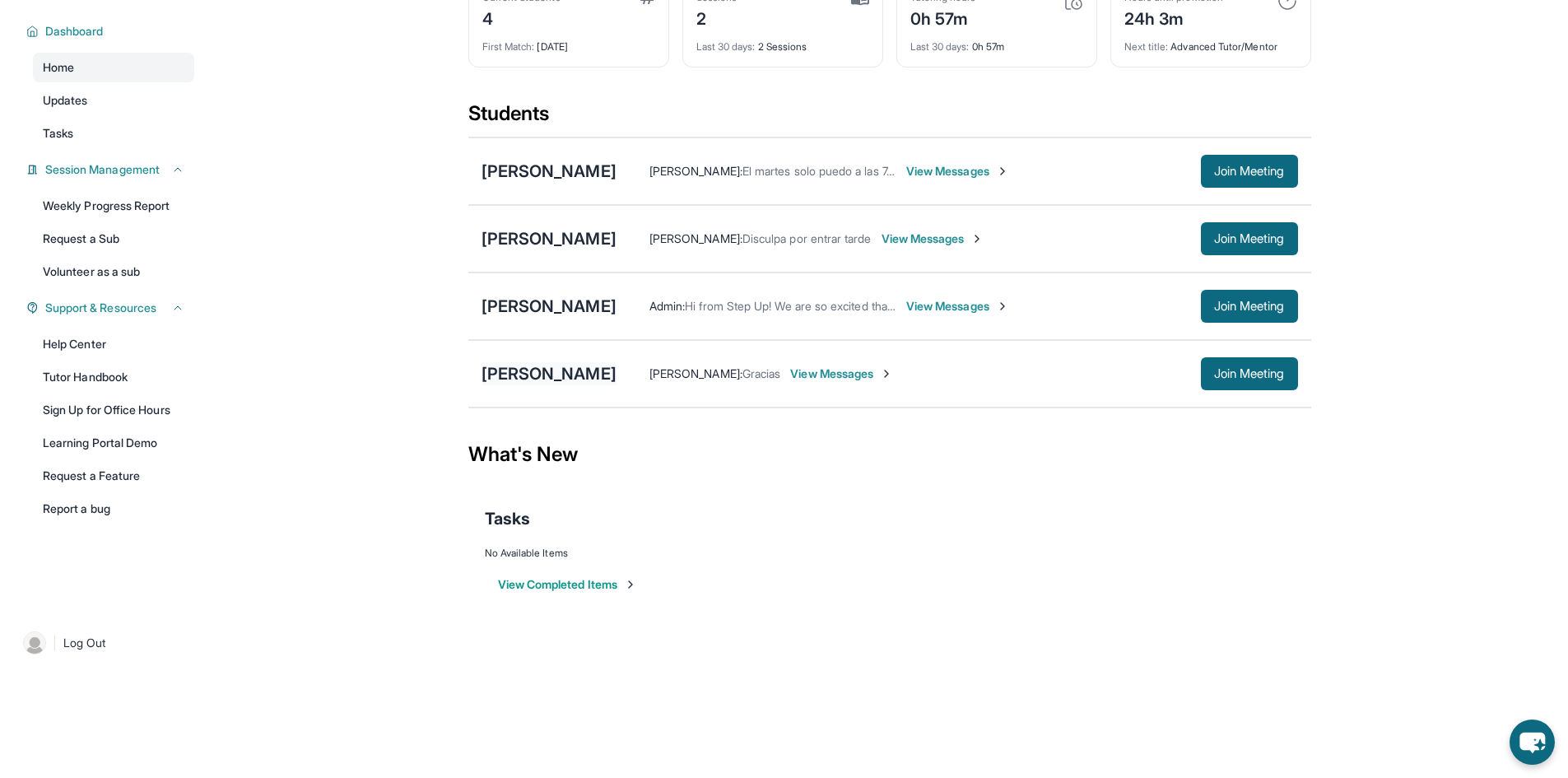
click at [560, 373] on div "[PERSON_NAME]" at bounding box center [549, 373] width 135 height 23
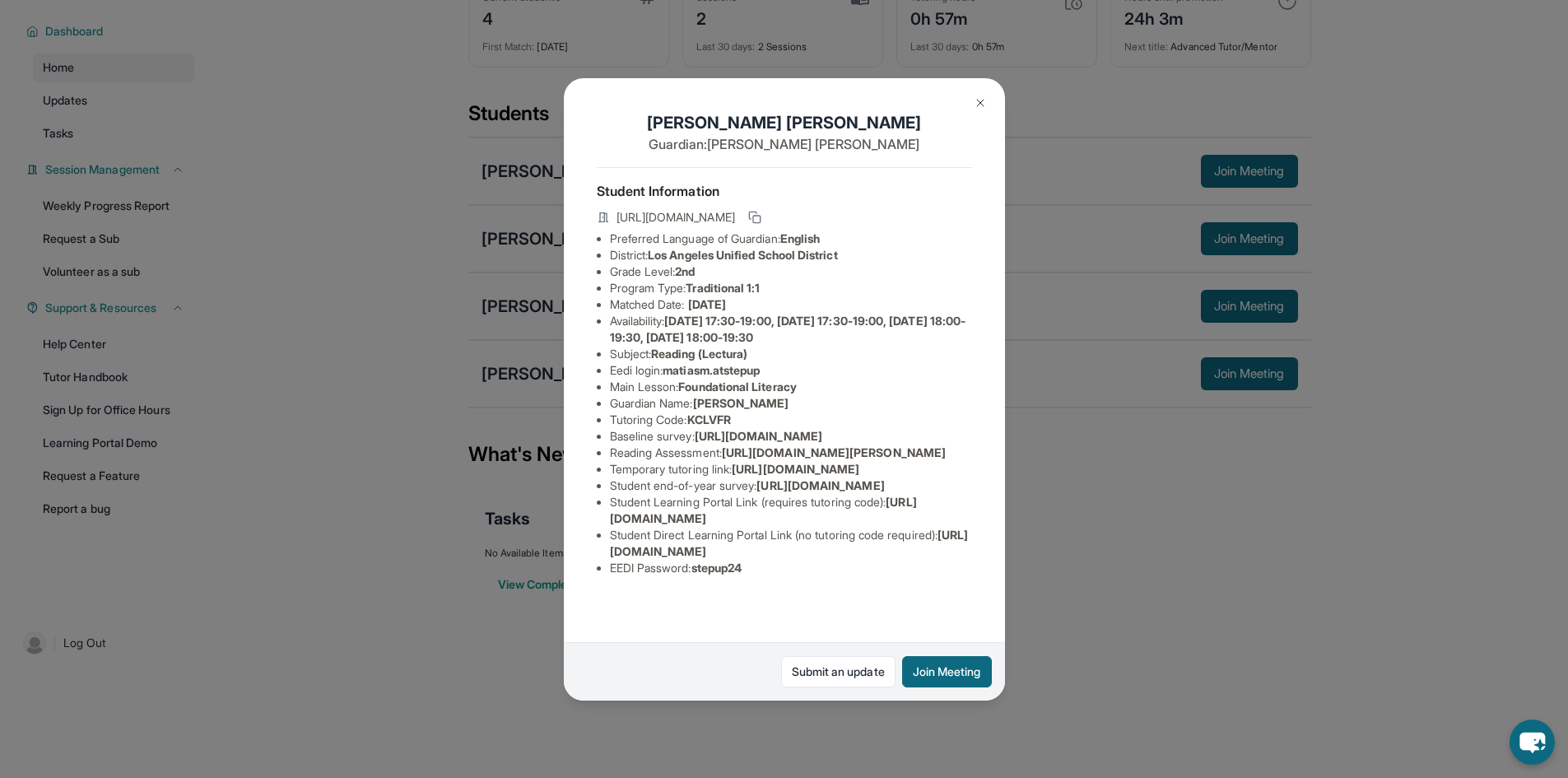
scroll to position [162, 0]
click at [968, 107] on button at bounding box center [980, 102] width 33 height 33
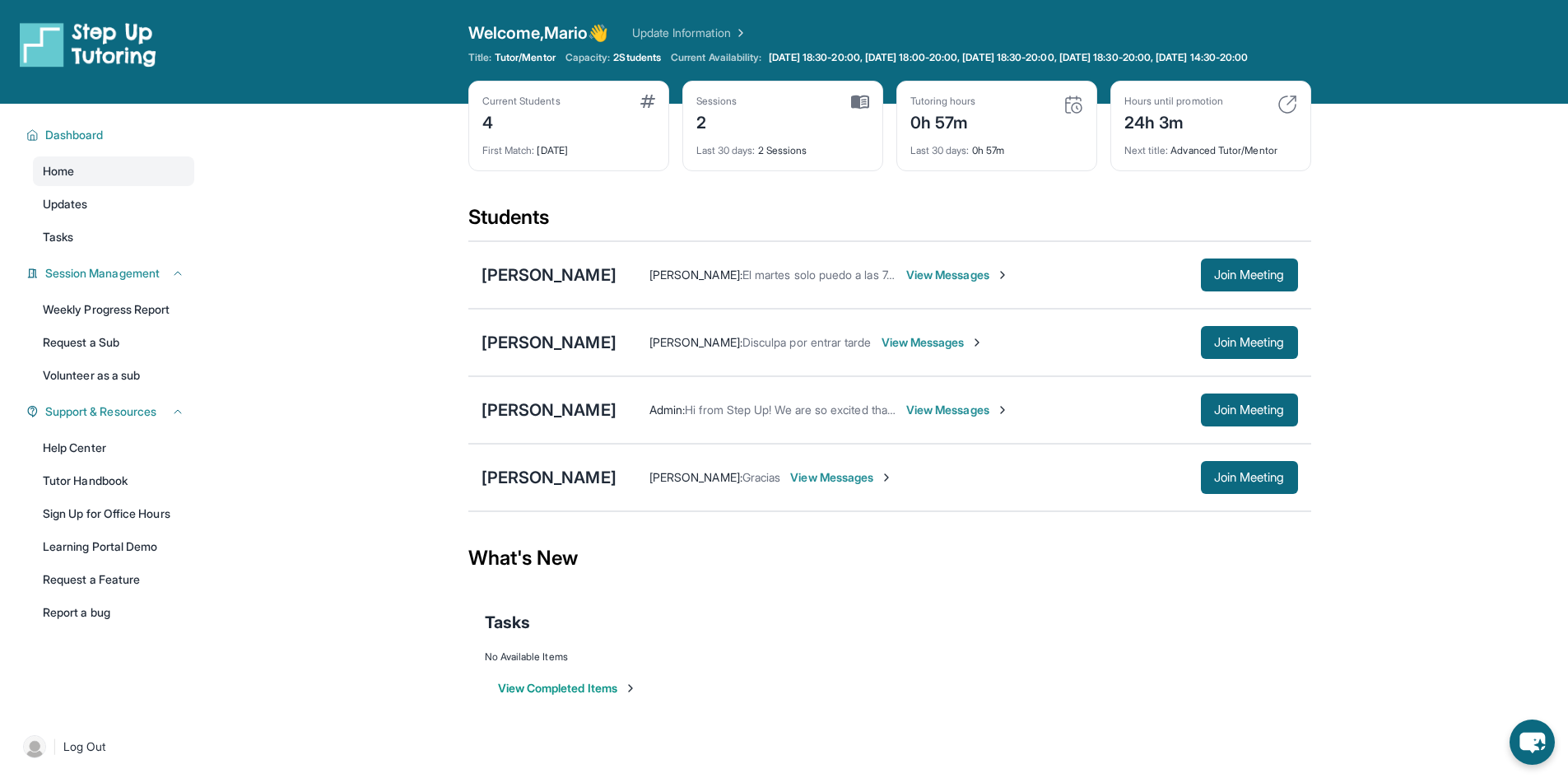
scroll to position [0, 0]
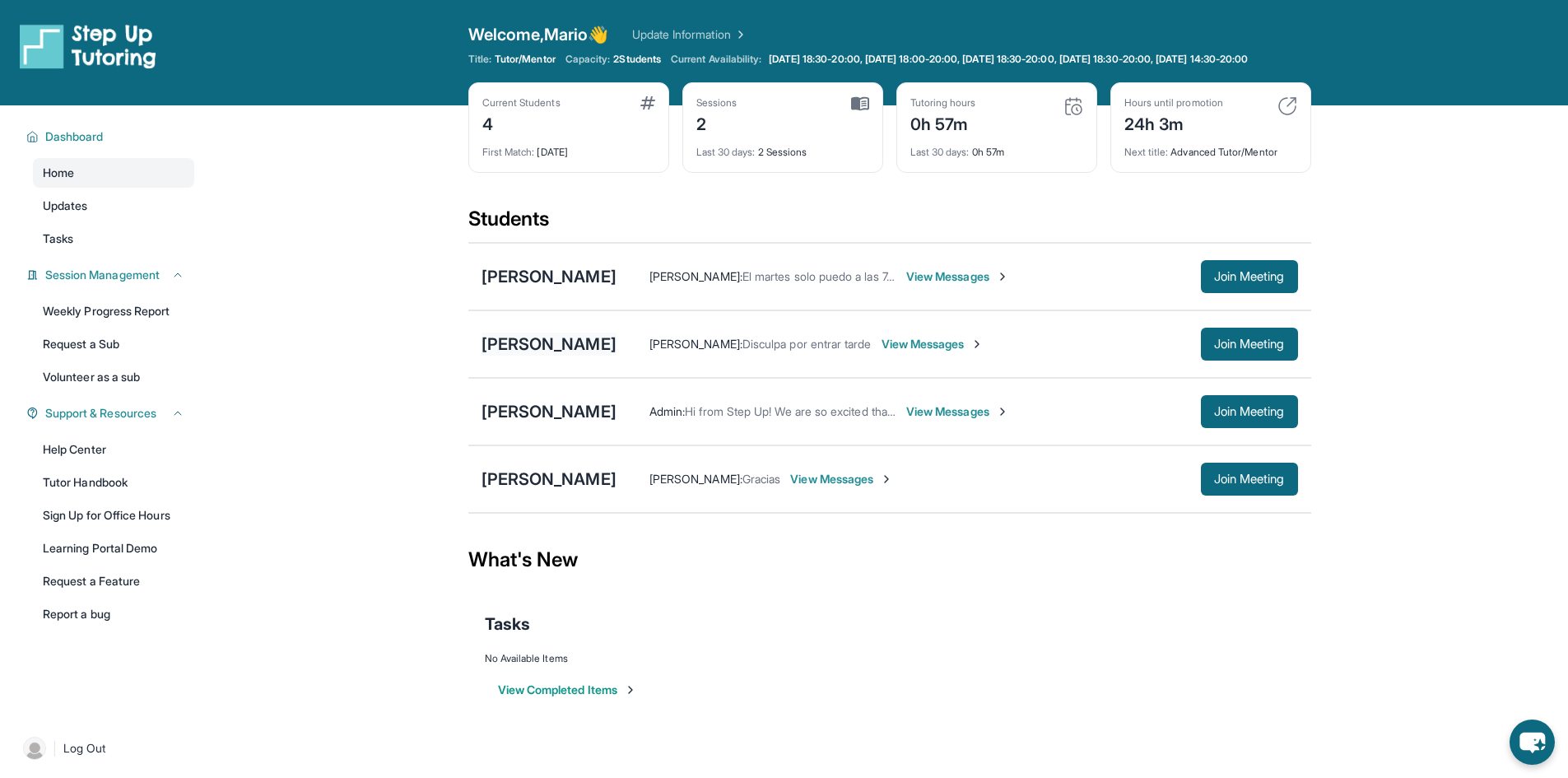
click at [536, 356] on div "[PERSON_NAME]" at bounding box center [549, 343] width 135 height 23
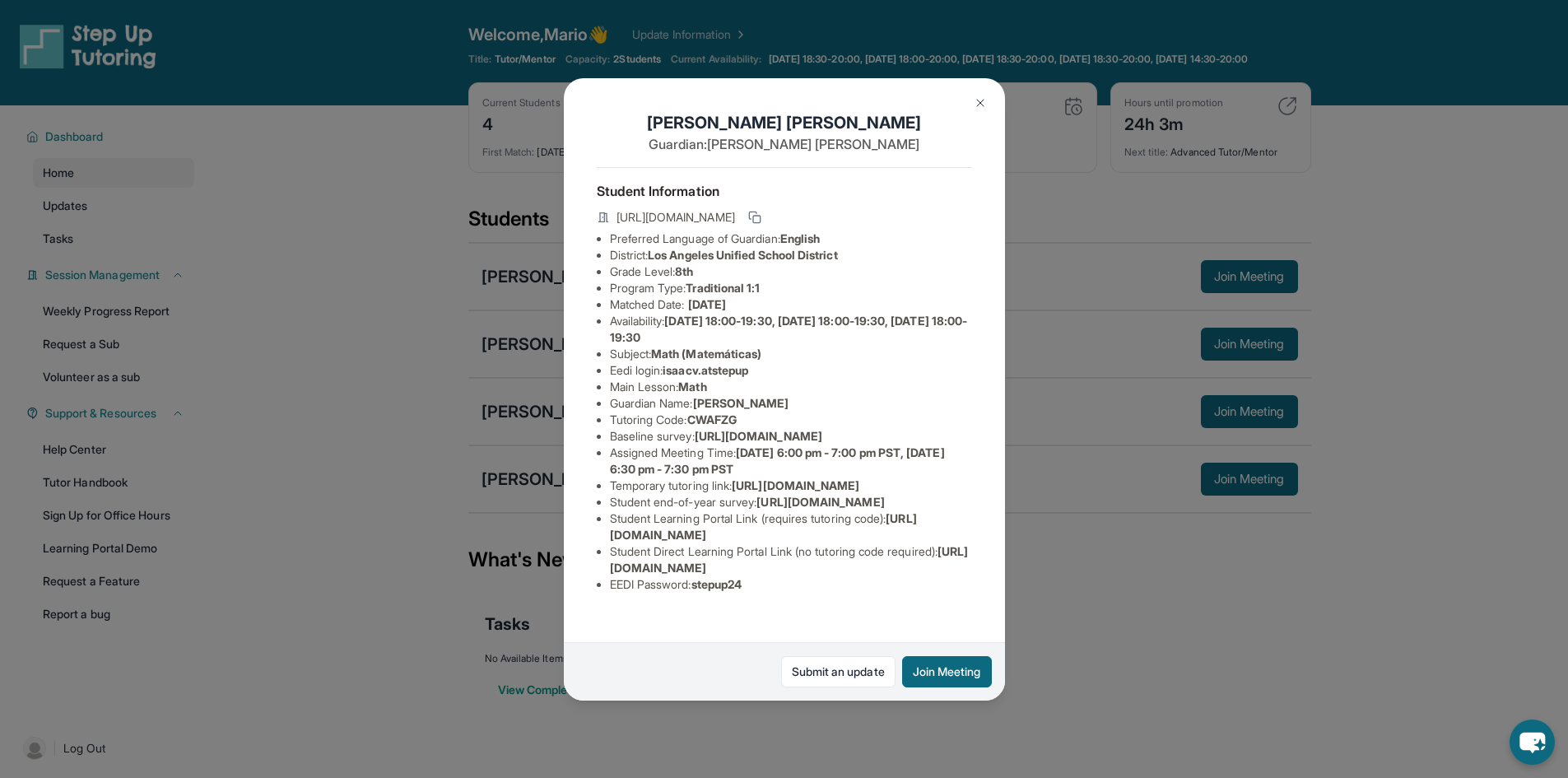
click at [519, 380] on div "[PERSON_NAME] Guardian: [PERSON_NAME] Student Information [URL][DOMAIN_NAME] Pr…" at bounding box center [784, 389] width 1568 height 778
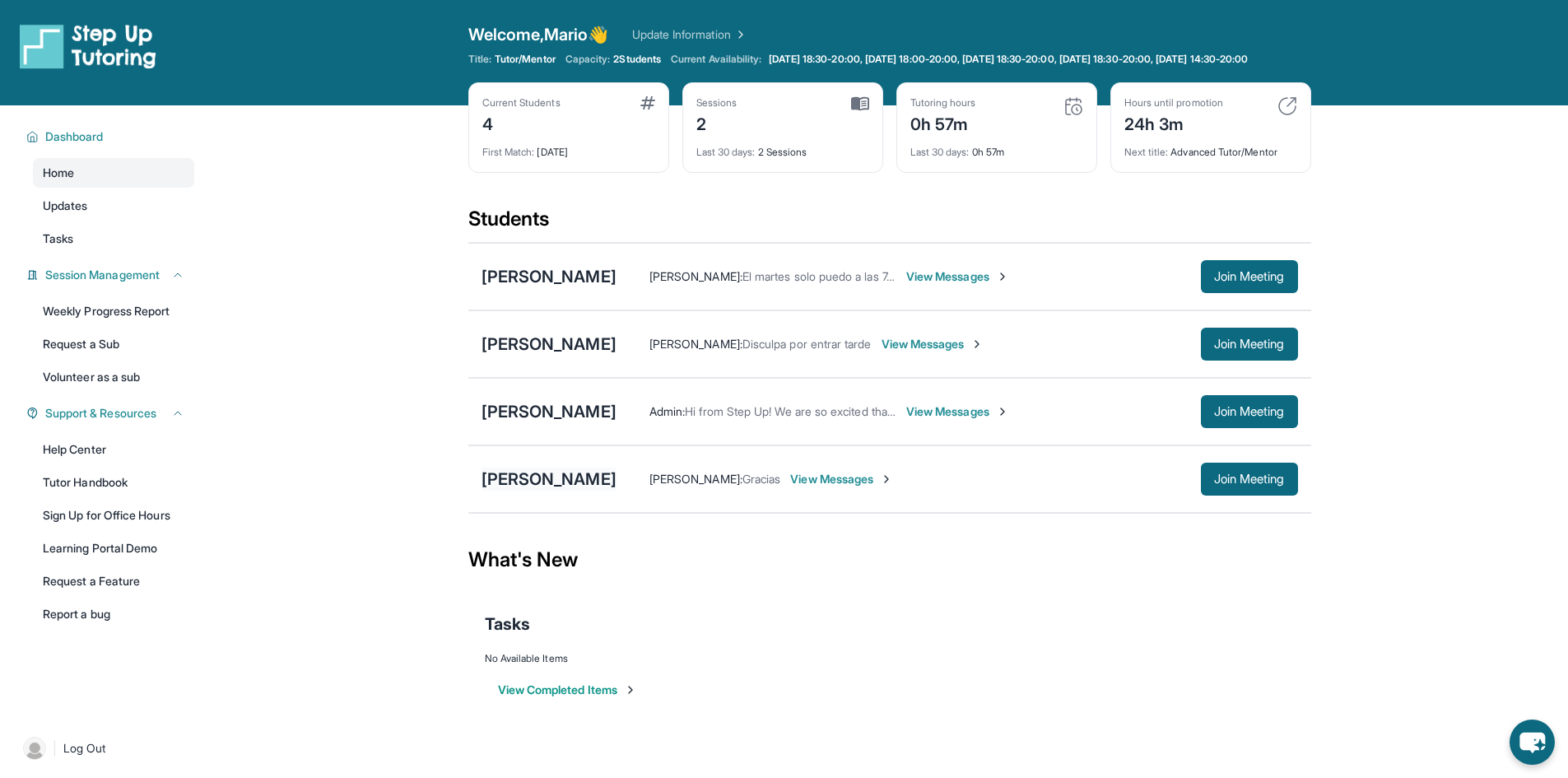
click at [567, 491] on div "[PERSON_NAME]" at bounding box center [549, 479] width 135 height 23
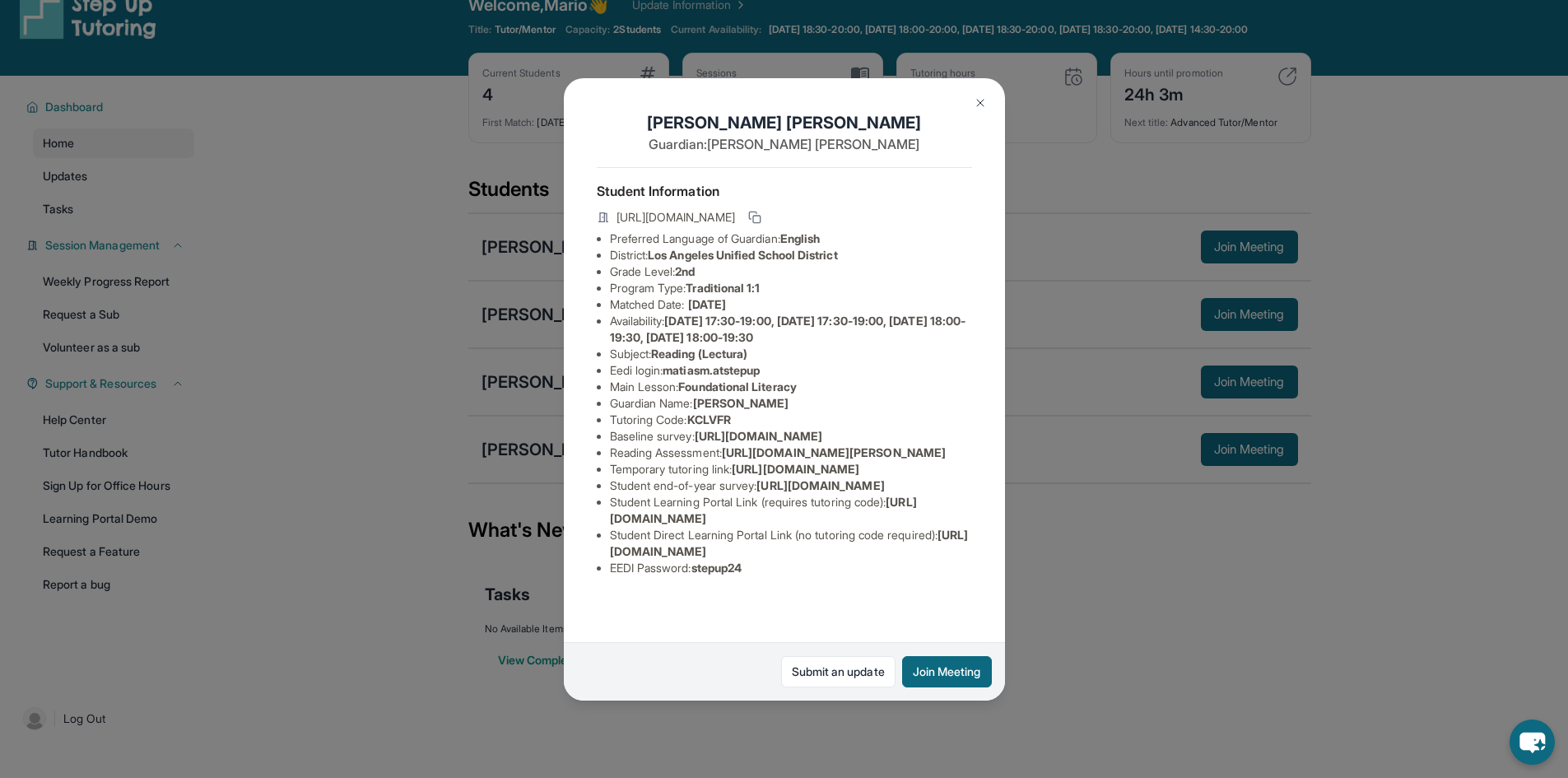
scroll to position [82, 0]
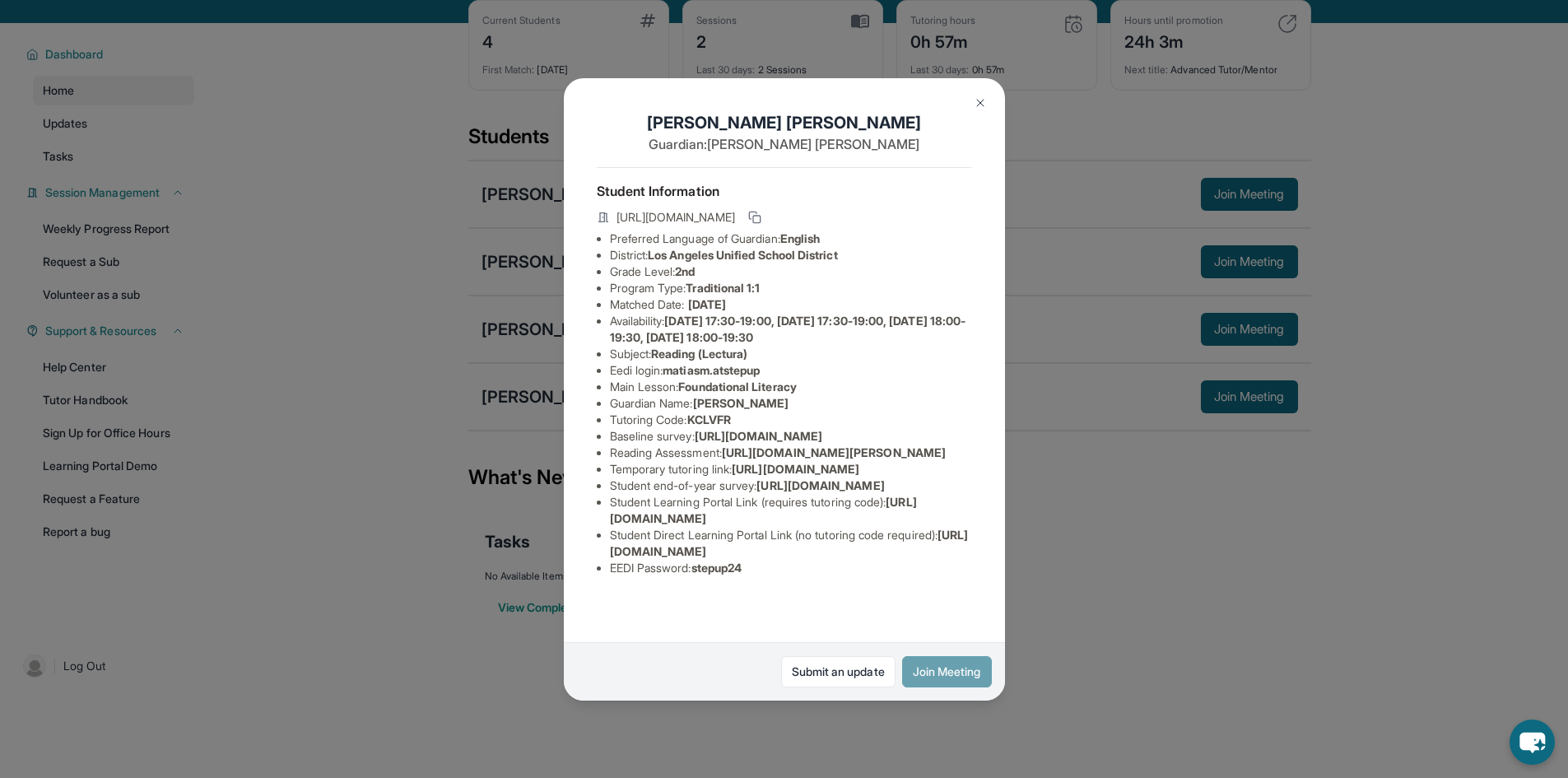
click at [948, 675] on button "Join Meeting" at bounding box center [947, 673] width 89 height 32
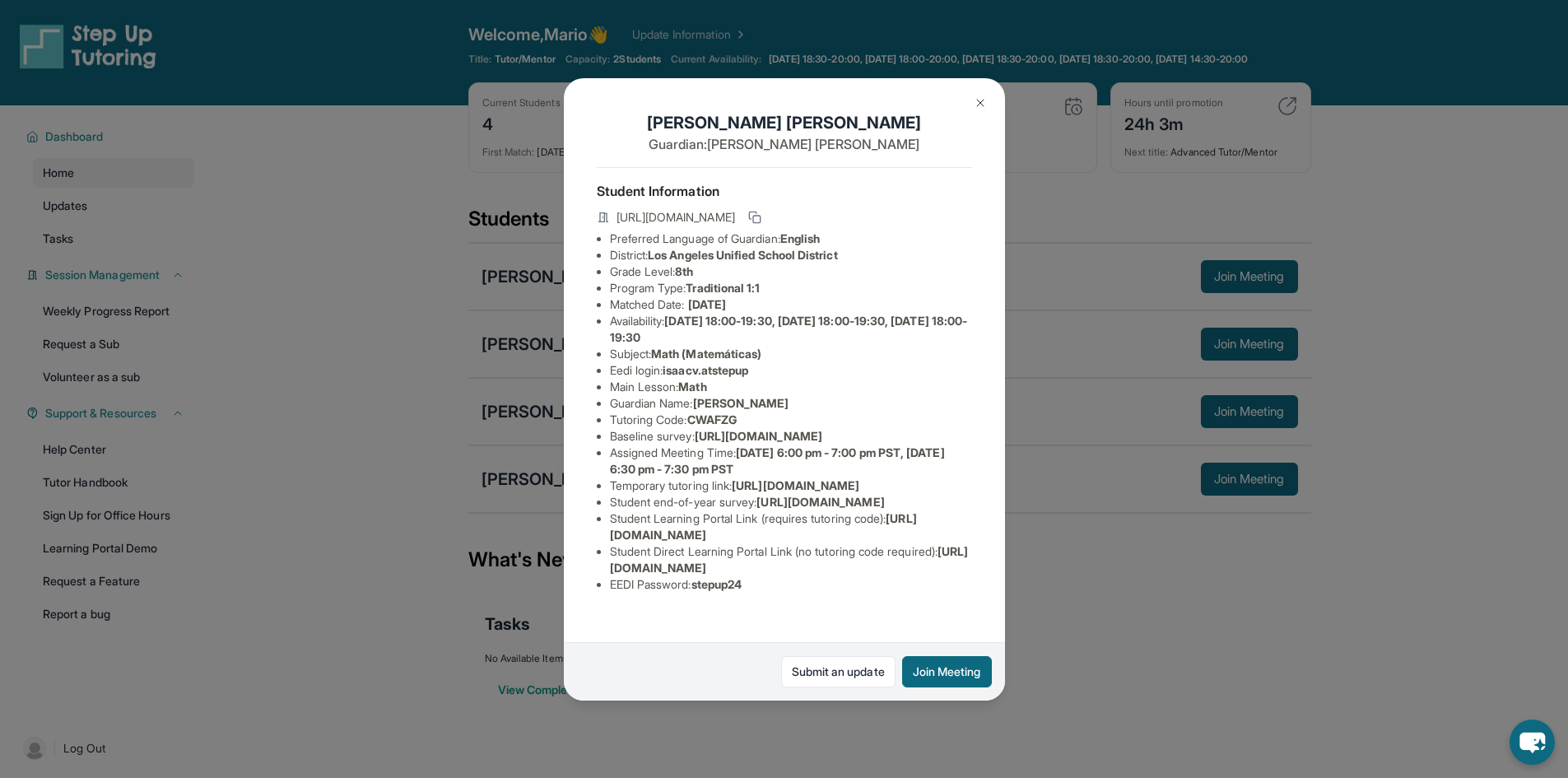
scroll to position [119, 0]
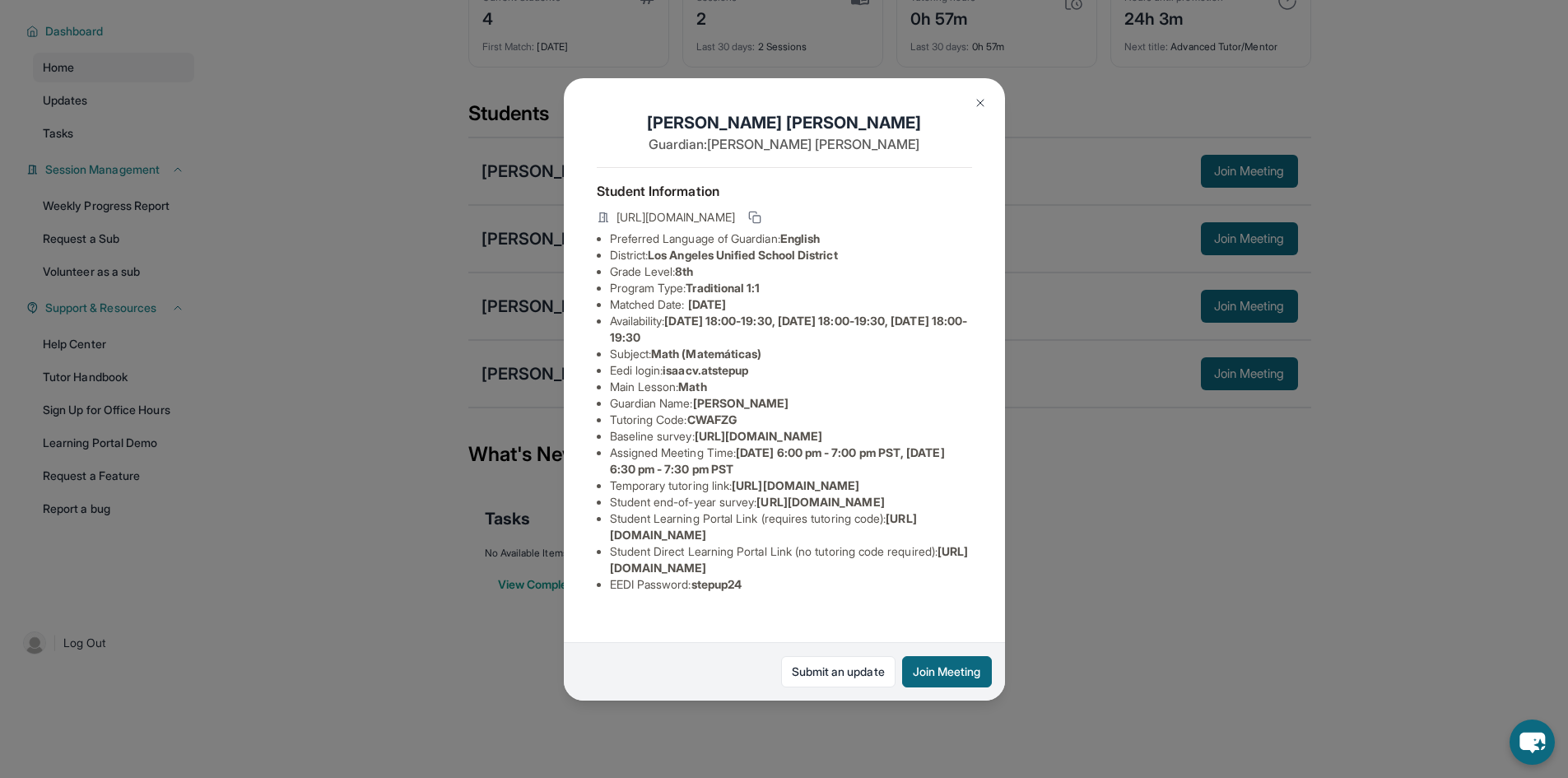
drag, startPoint x: 676, startPoint y: 506, endPoint x: 707, endPoint y: 507, distance: 31.0
click at [678, 506] on li "Student end-of-year survey : [URL][DOMAIN_NAME]" at bounding box center [790, 502] width 362 height 17
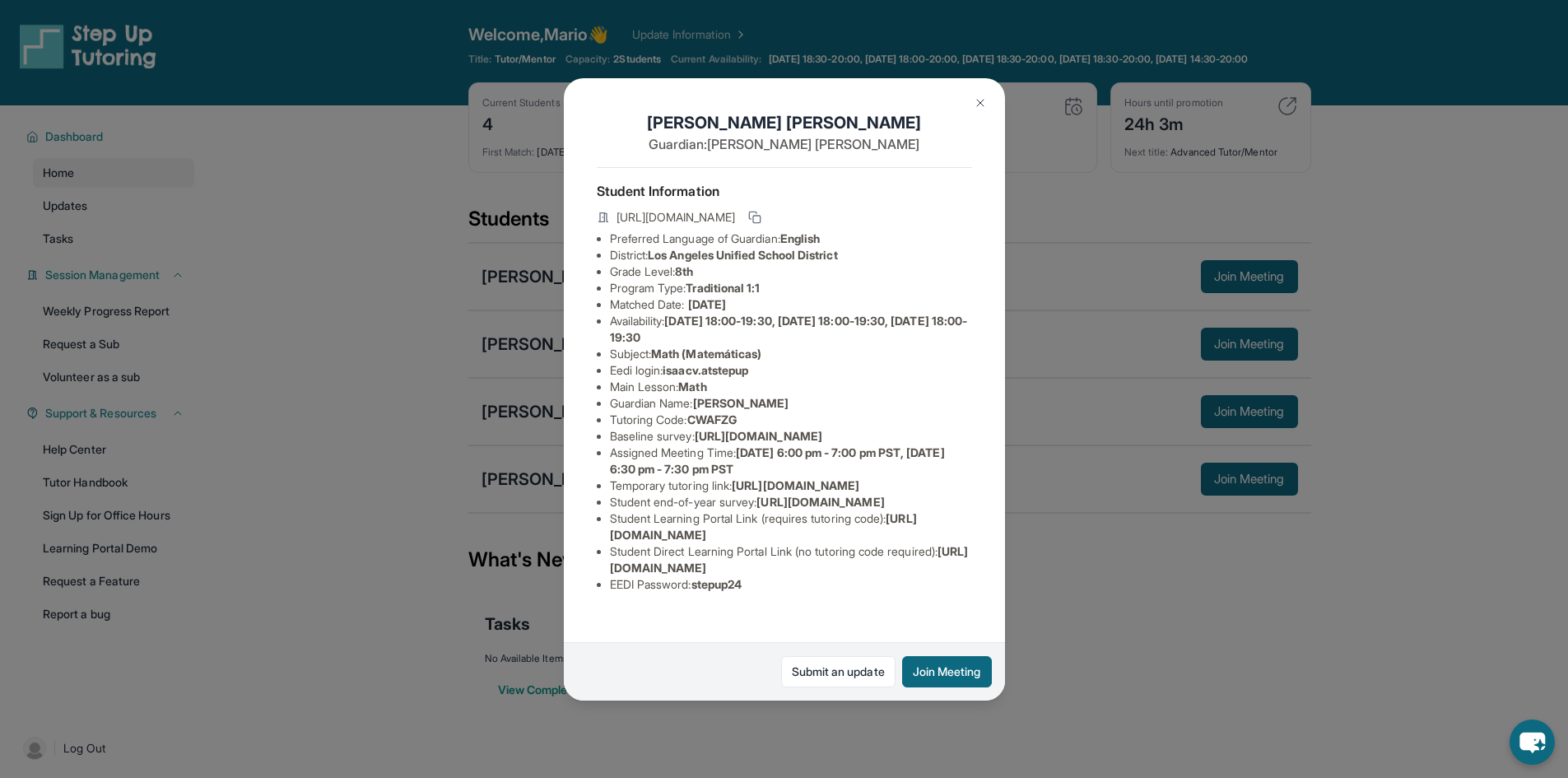
scroll to position [82, 609]
drag, startPoint x: 609, startPoint y: 380, endPoint x: 1020, endPoint y: 424, distance: 413.3
click at [1020, 424] on div "[PERSON_NAME] Guardian: [PERSON_NAME] Student Information [URL][DOMAIN_NAME] Pr…" at bounding box center [784, 389] width 1568 height 778
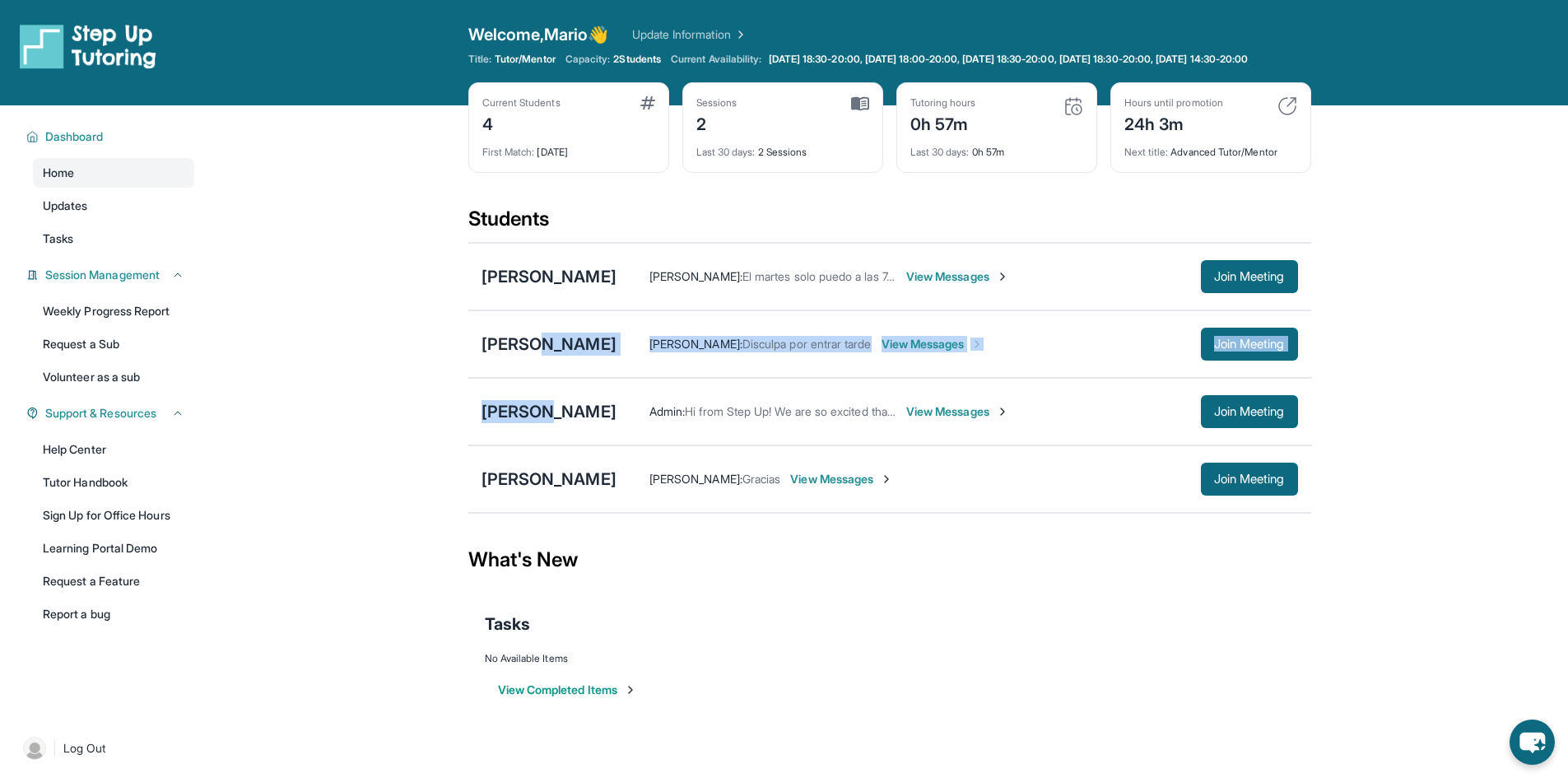
drag, startPoint x: 531, startPoint y: 349, endPoint x: 542, endPoint y: 476, distance: 127.5
click at [542, 458] on div "[PERSON_NAME] [PERSON_NAME] : El martes solo puedo a las 7, pero el viernes a l…" at bounding box center [890, 378] width 843 height 272
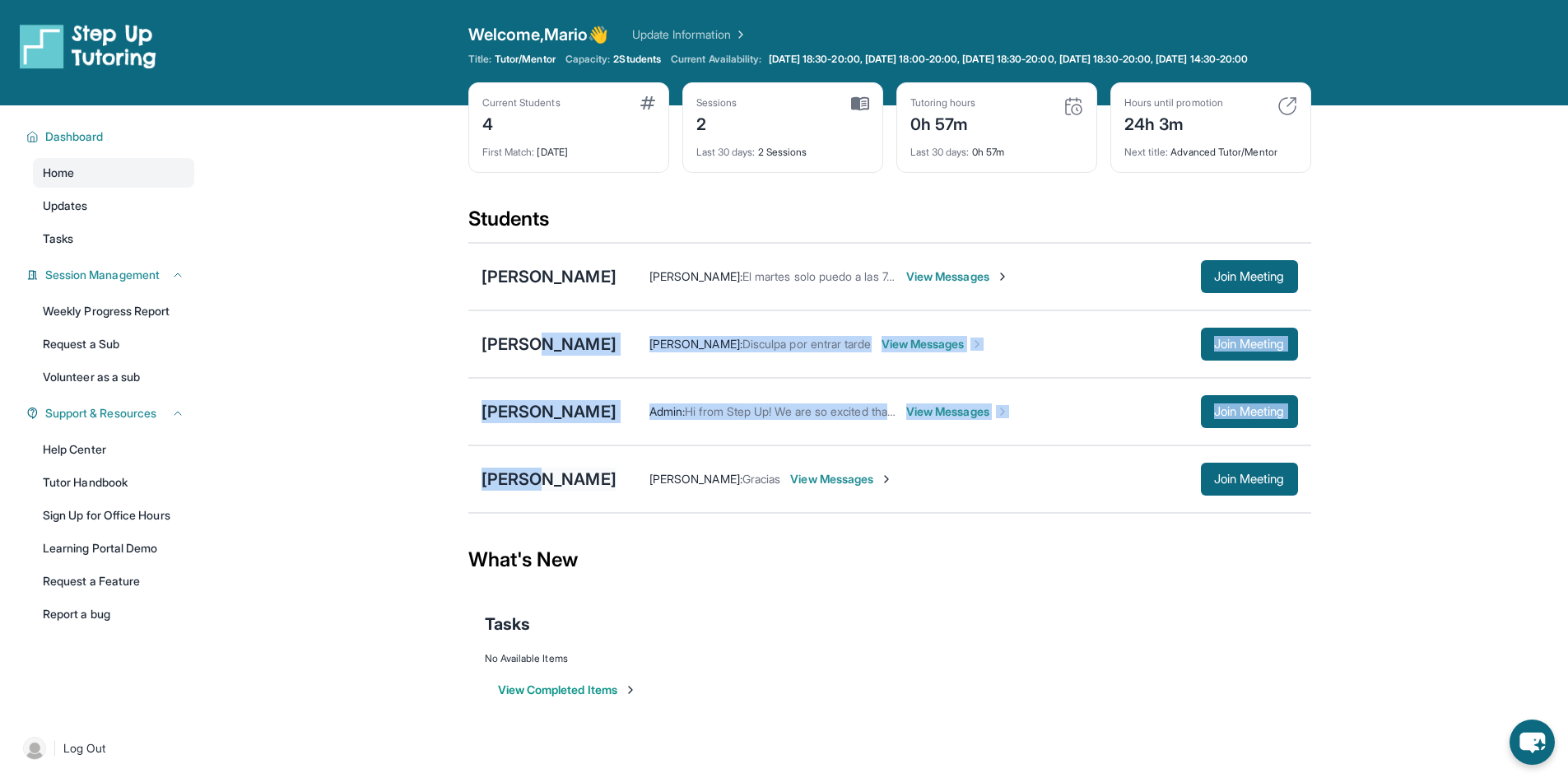
click at [541, 487] on div "[PERSON_NAME]" at bounding box center [549, 479] width 135 height 23
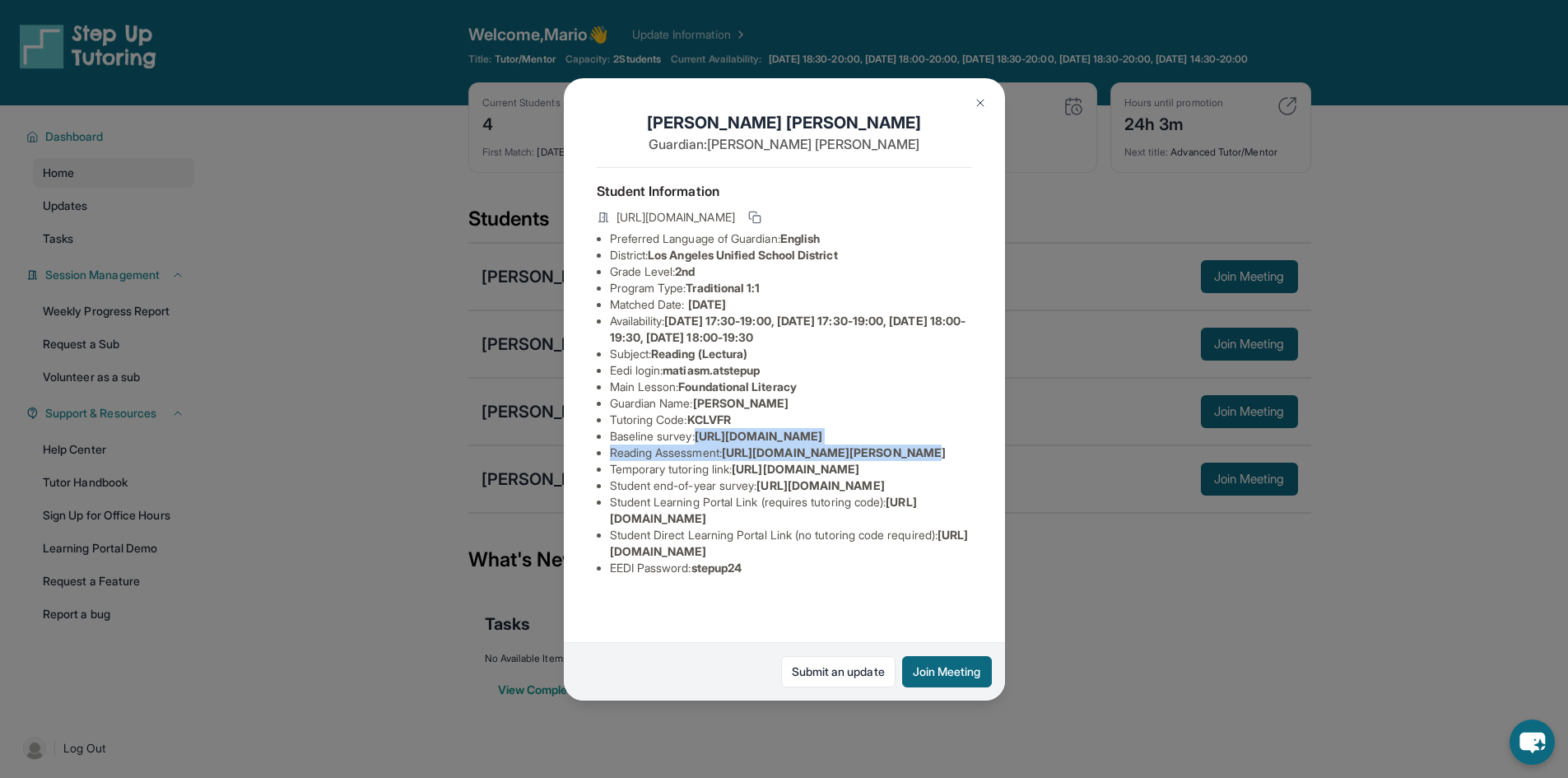
scroll to position [0, 604]
drag, startPoint x: 604, startPoint y: 458, endPoint x: 996, endPoint y: 509, distance: 395.3
click at [996, 509] on div "[PERSON_NAME] Guardian: [PERSON_NAME] Student Information [URL][DOMAIN_NAME] Pr…" at bounding box center [784, 390] width 441 height 623
copy ul "[URL][DOMAIN_NAME] Reading Assessment : [URL][DOMAIN_NAME]?"
drag, startPoint x: 1105, startPoint y: 159, endPoint x: 1089, endPoint y: 145, distance: 21.3
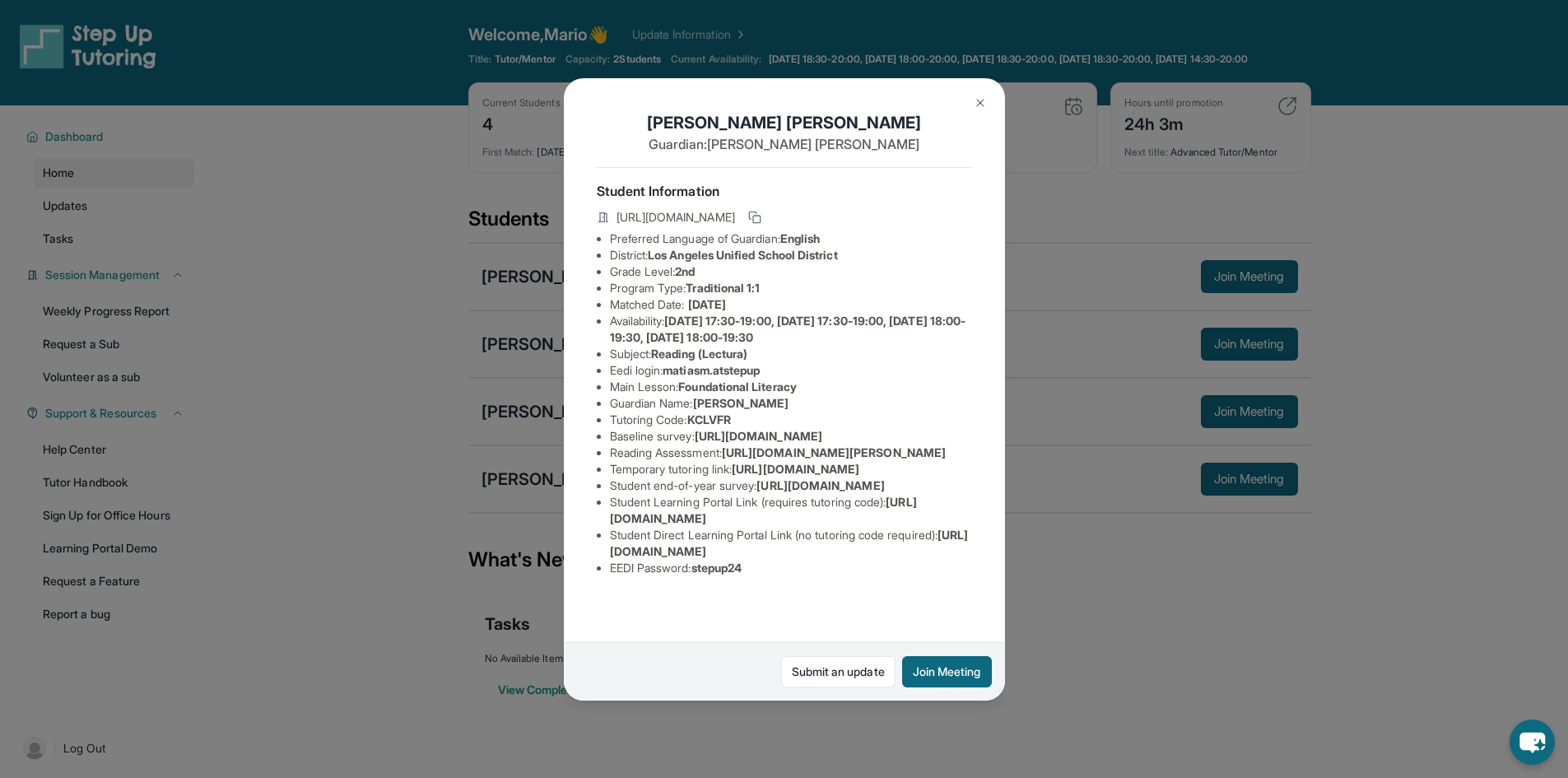
click at [1105, 159] on div "[PERSON_NAME] Guardian: [PERSON_NAME] Student Information [URL][DOMAIN_NAME] Pr…" at bounding box center [784, 389] width 1568 height 778
